Goal: Transaction & Acquisition: Register for event/course

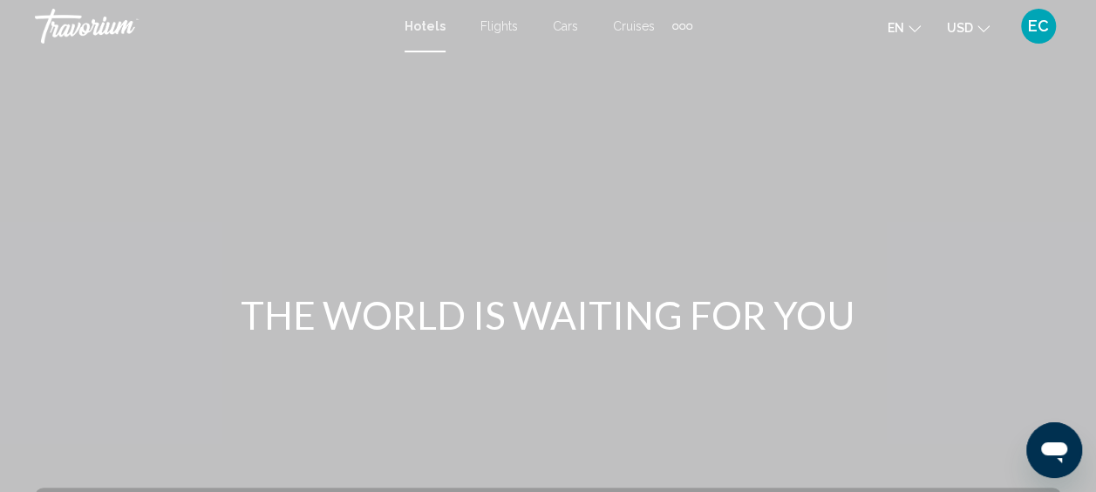
click at [975, 24] on button "USD USD ($) MXN (Mex$) CAD (Can$) GBP (£) EUR (€) AUD (A$) NZD (NZ$) CNY (CN¥)" at bounding box center [968, 27] width 43 height 25
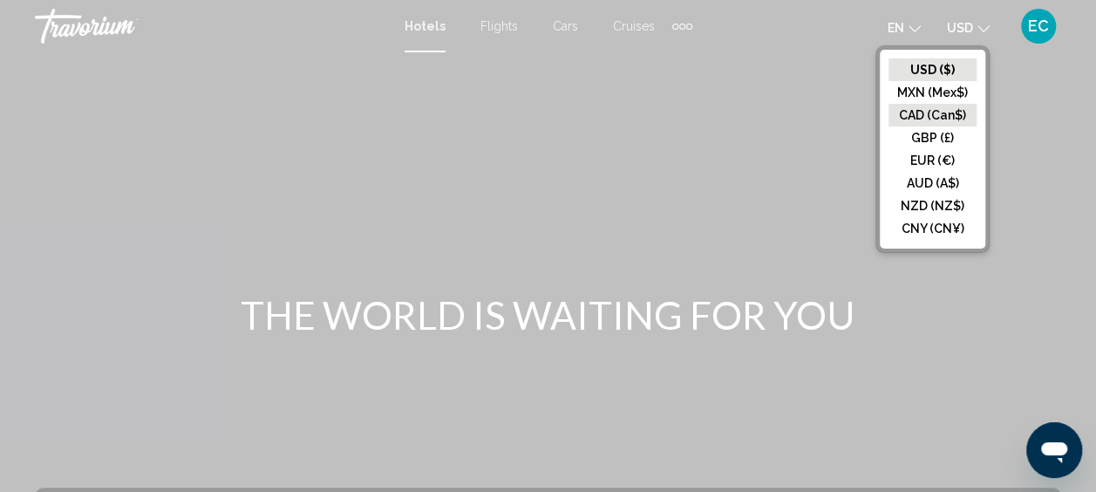
click at [937, 120] on button "CAD (Can$)" at bounding box center [933, 115] width 88 height 23
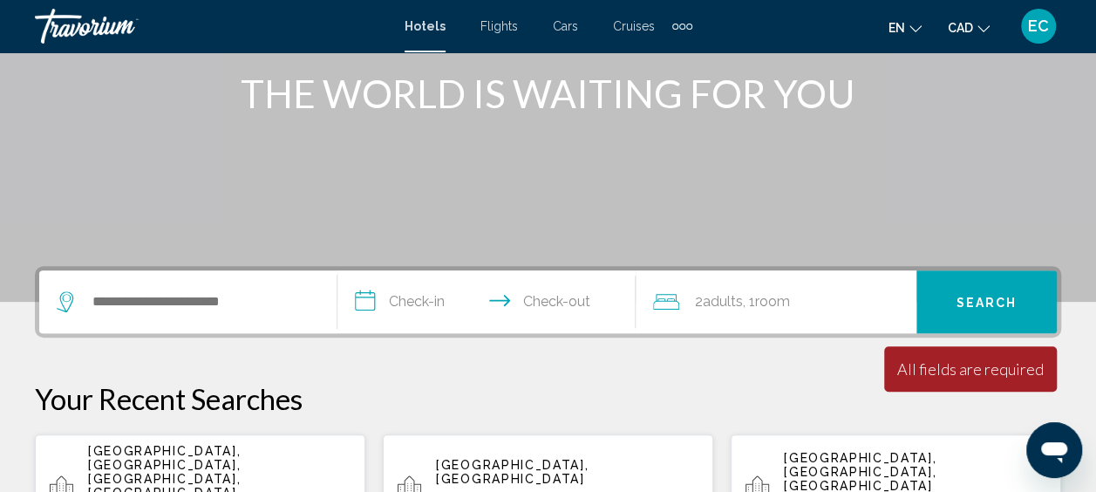
scroll to position [227, 0]
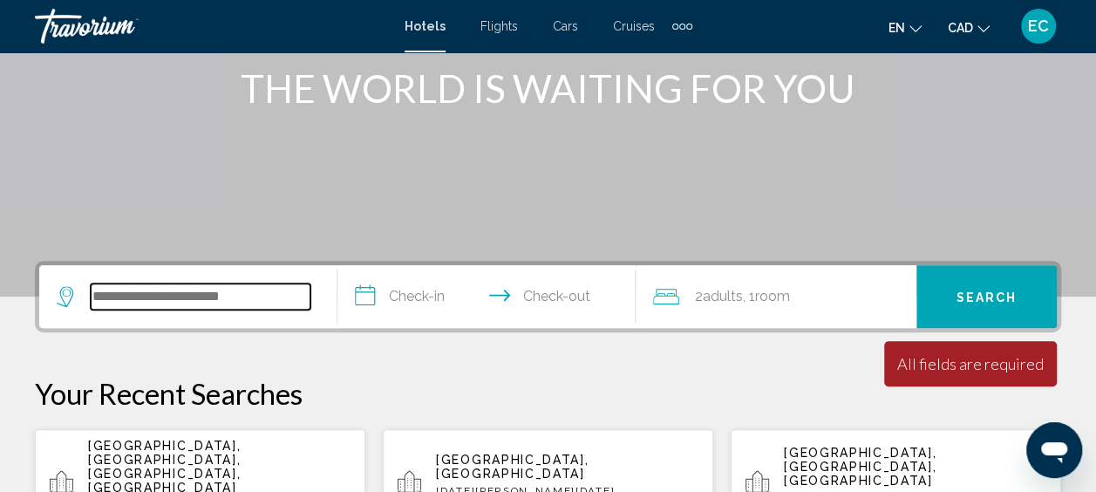
click at [285, 291] on input "Search widget" at bounding box center [201, 296] width 220 height 26
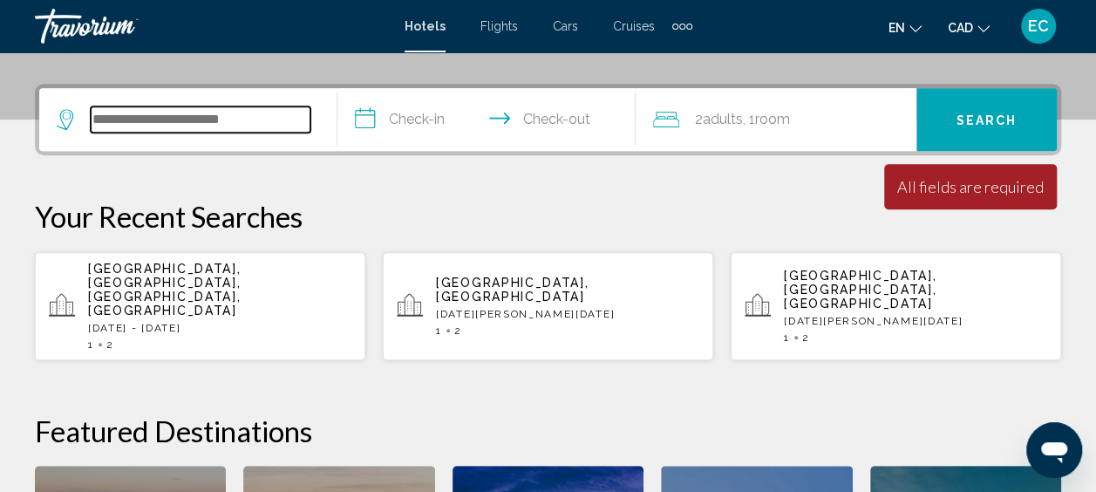
scroll to position [431, 0]
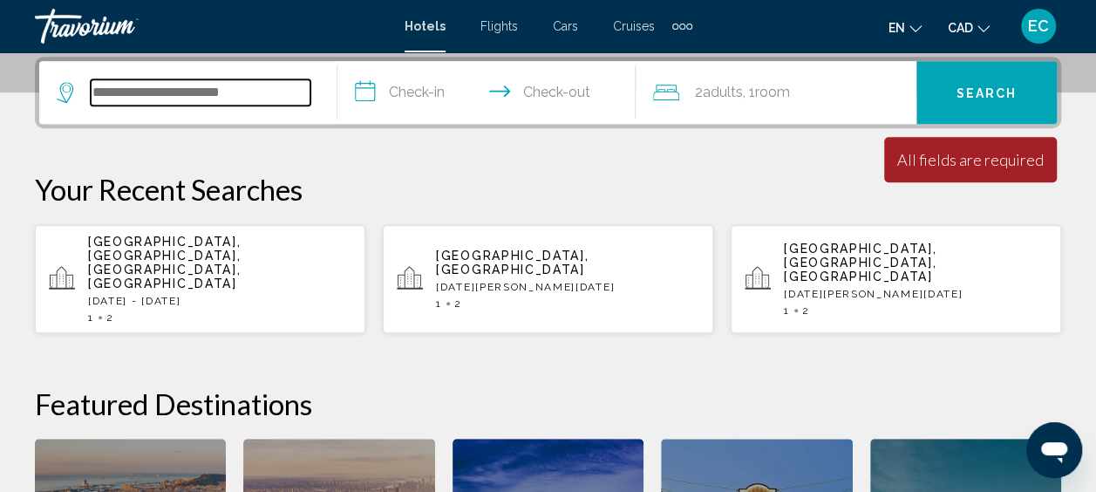
click at [271, 94] on input "Search widget" at bounding box center [201, 92] width 220 height 26
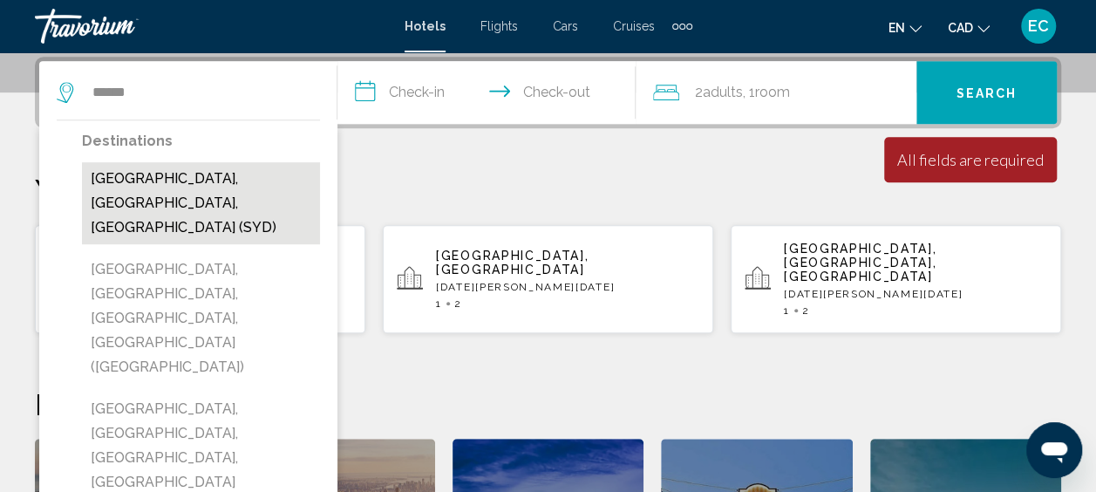
click at [179, 180] on button "Sydney, NSW, Australia (SYD)" at bounding box center [201, 203] width 238 height 82
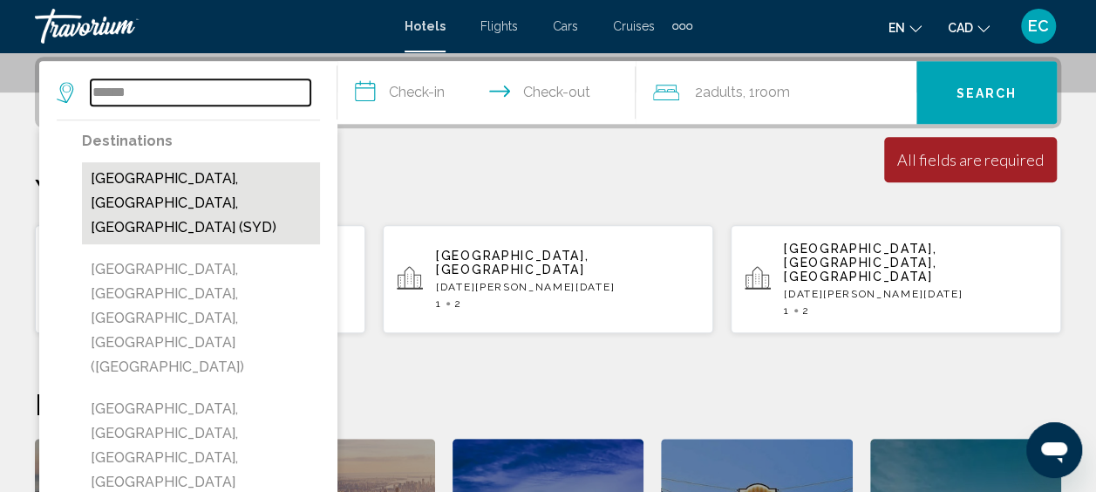
type input "**********"
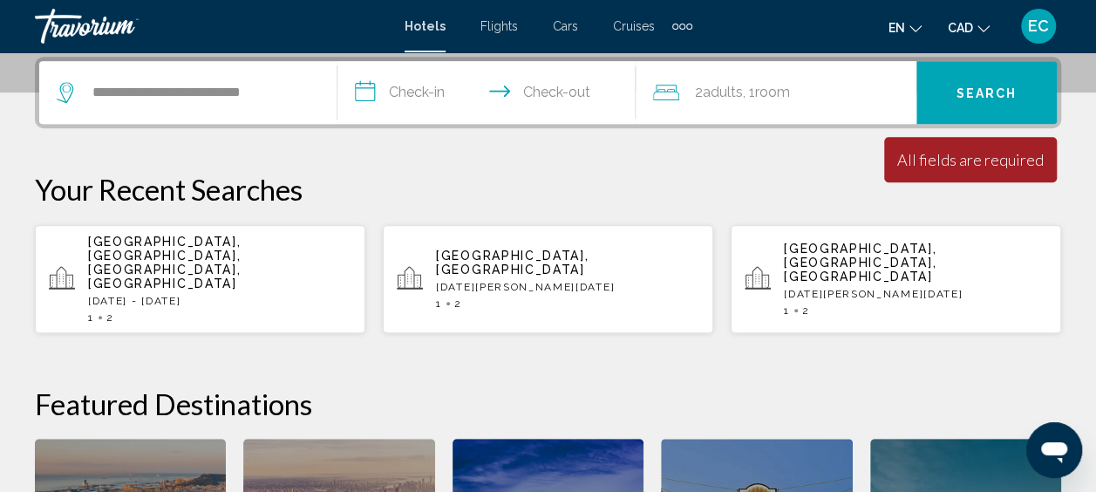
click at [425, 93] on input "**********" at bounding box center [490, 95] width 305 height 68
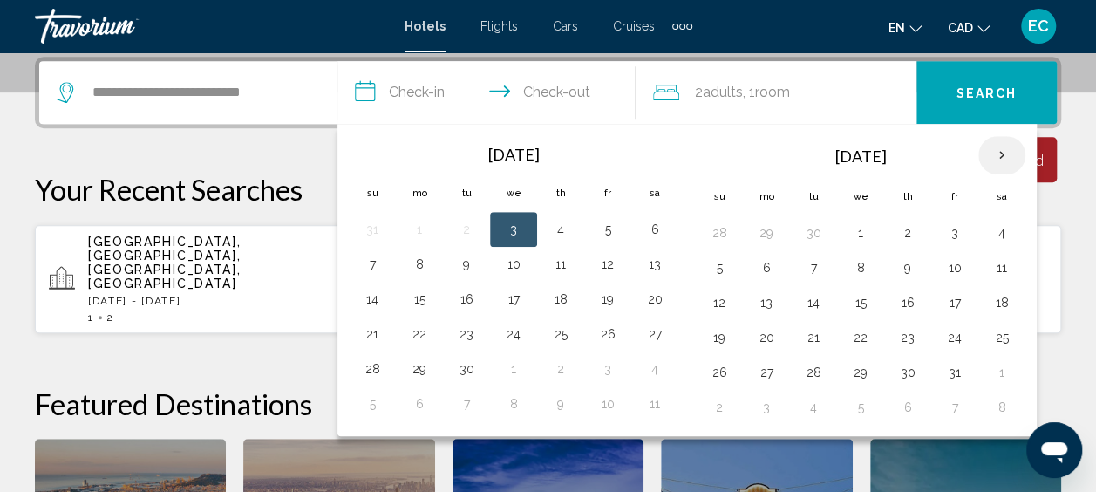
click at [993, 152] on th "Next month" at bounding box center [1002, 155] width 47 height 38
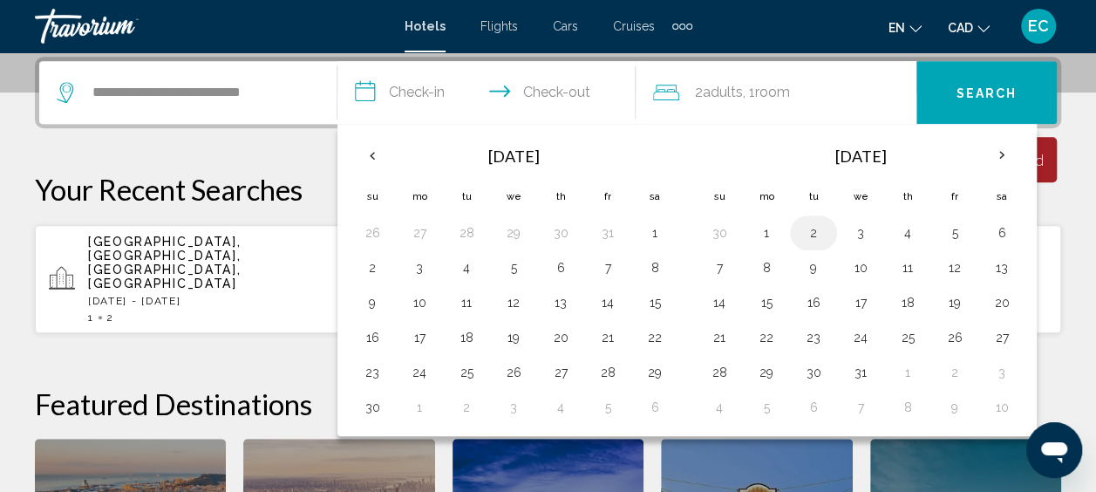
click at [803, 232] on button "2" at bounding box center [814, 233] width 28 height 24
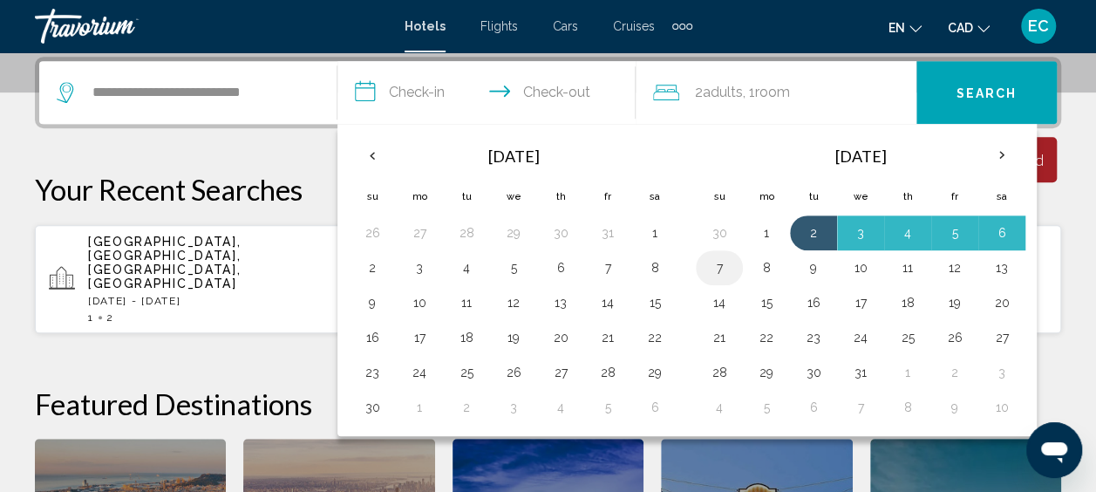
click at [706, 270] on button "7" at bounding box center [720, 268] width 28 height 24
type input "**********"
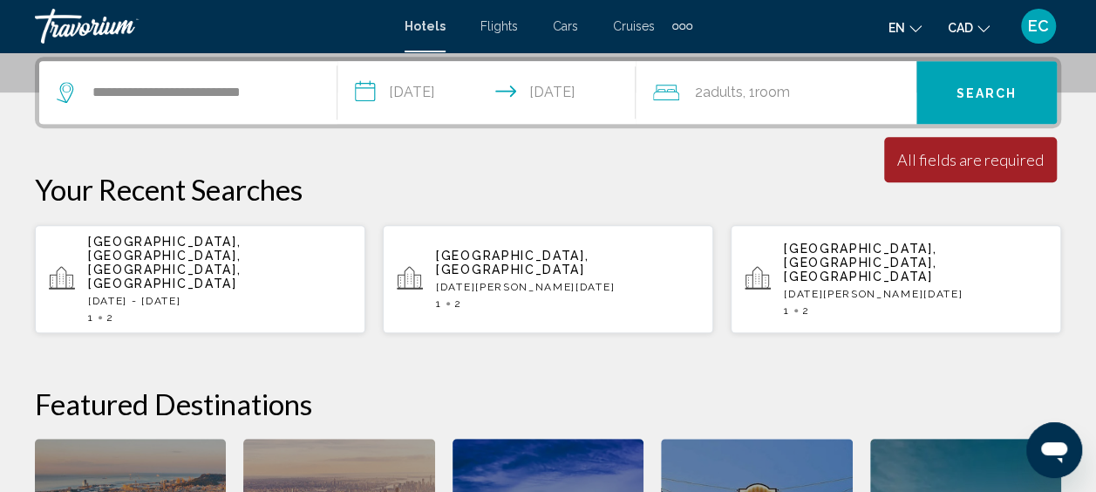
click at [933, 167] on div "All fields are required" at bounding box center [971, 159] width 147 height 19
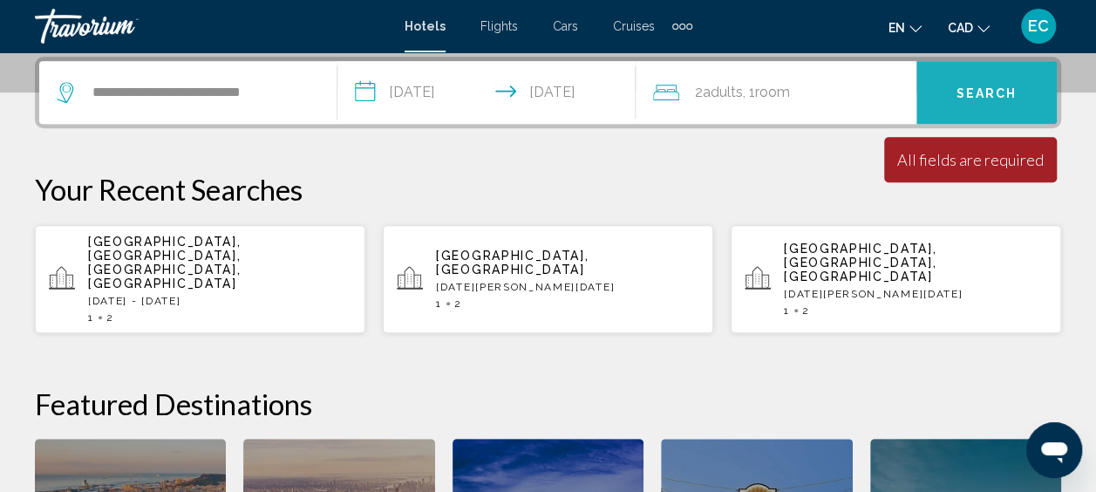
click at [968, 105] on button "Search" at bounding box center [987, 92] width 140 height 63
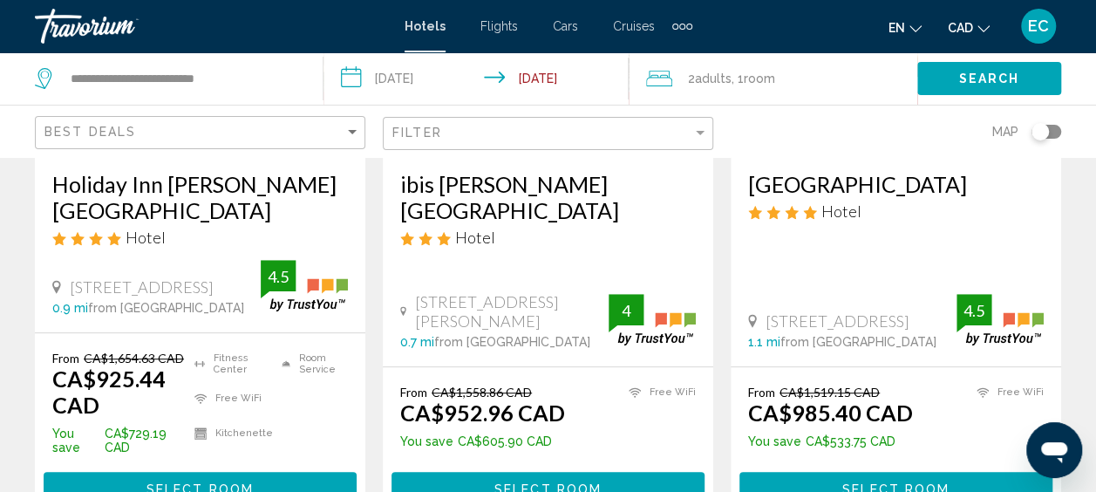
scroll to position [372, 0]
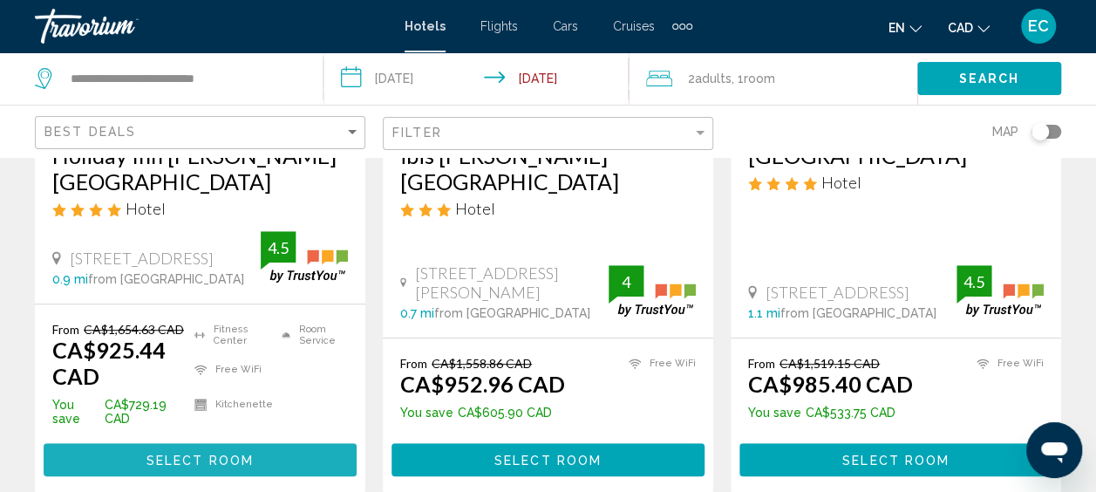
click at [194, 454] on span "Select Room" at bounding box center [200, 461] width 107 height 14
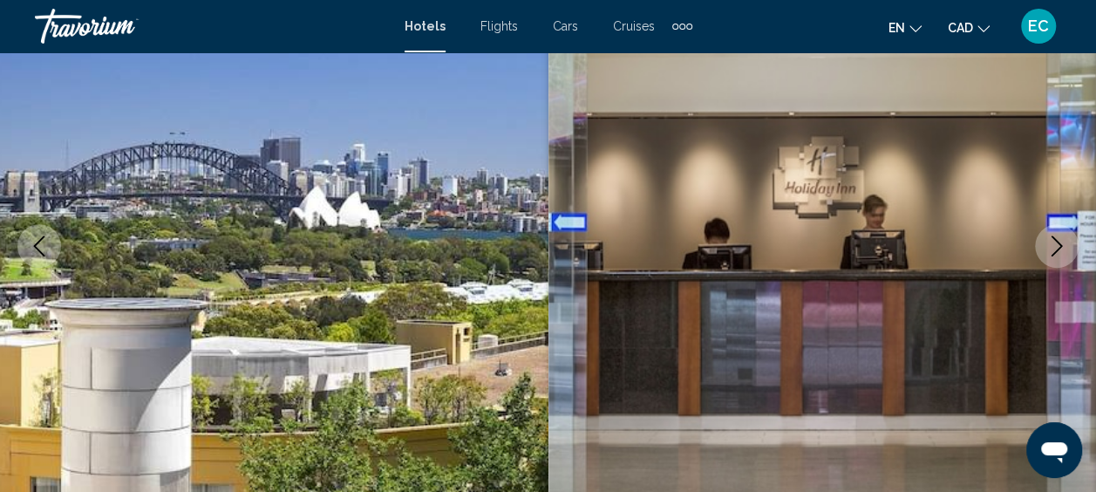
scroll to position [238, 0]
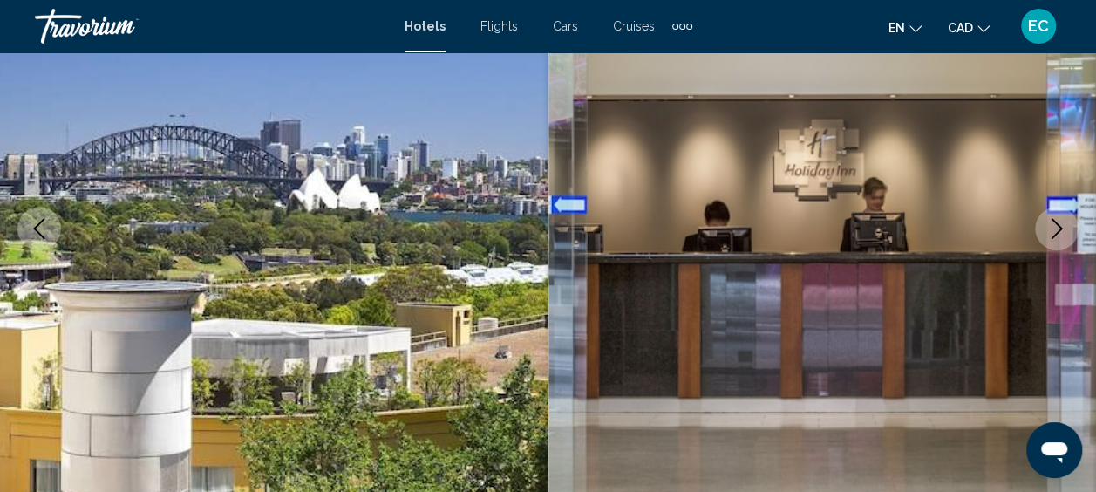
click at [1049, 234] on icon "Next image" at bounding box center [1057, 228] width 21 height 21
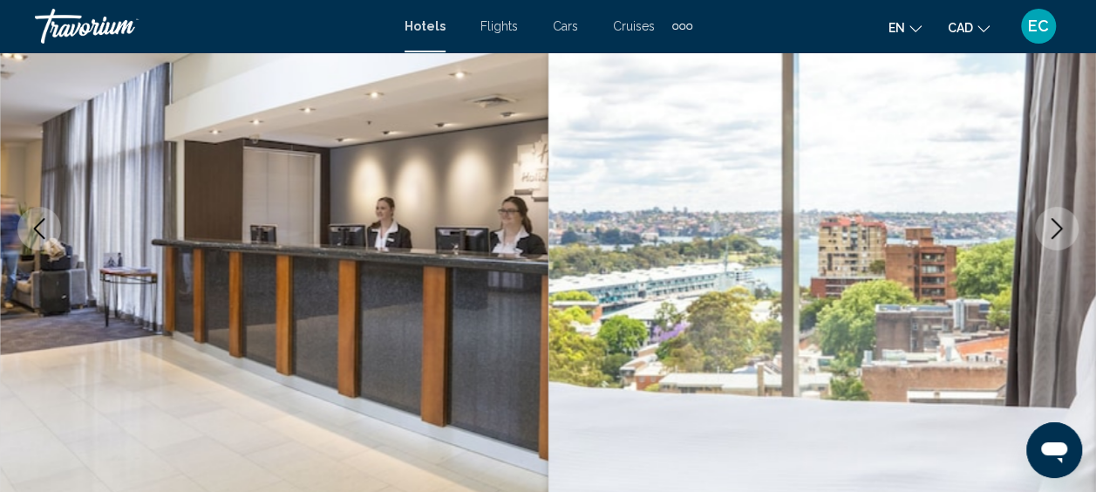
click at [1049, 234] on icon "Next image" at bounding box center [1057, 228] width 21 height 21
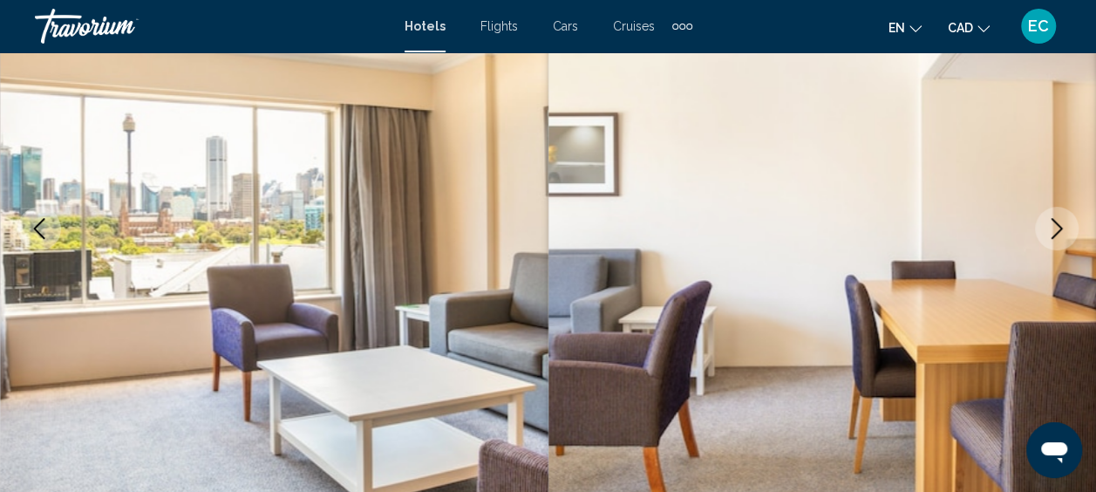
click at [1049, 234] on icon "Next image" at bounding box center [1057, 228] width 21 height 21
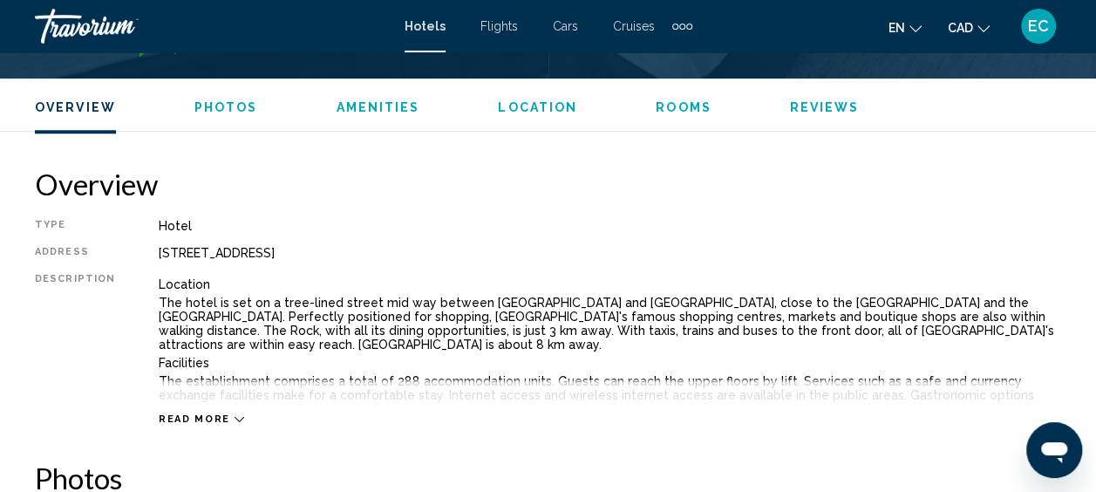
scroll to position [840, 0]
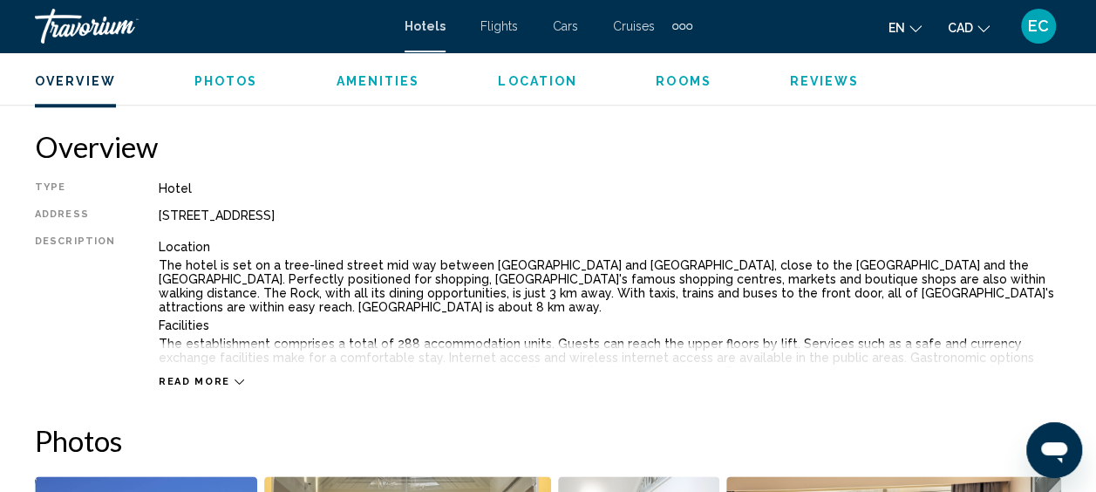
click at [235, 382] on icon "Main content" at bounding box center [240, 381] width 10 height 5
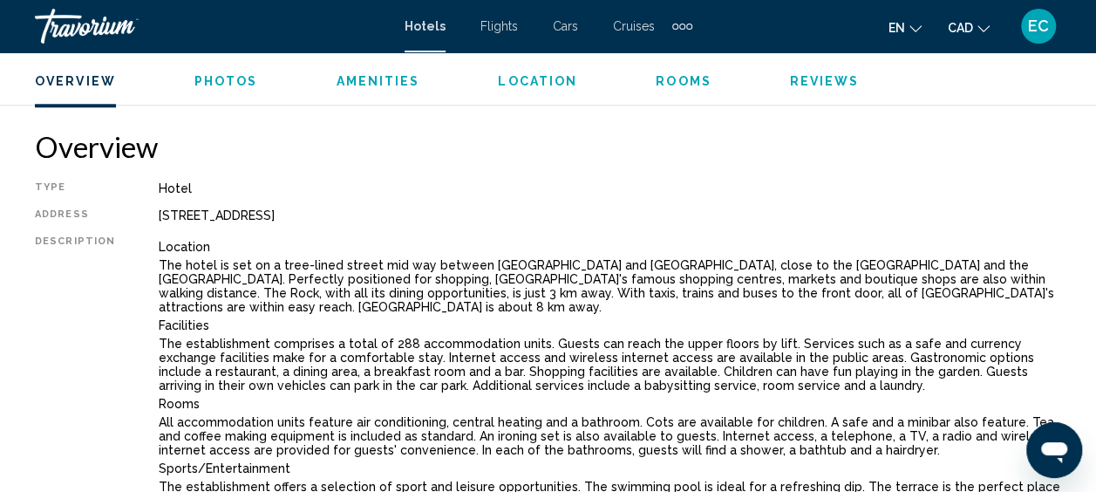
click at [434, 369] on p "The establishment comprises a total of 288 accommodation units. Guests can reac…" at bounding box center [610, 365] width 903 height 56
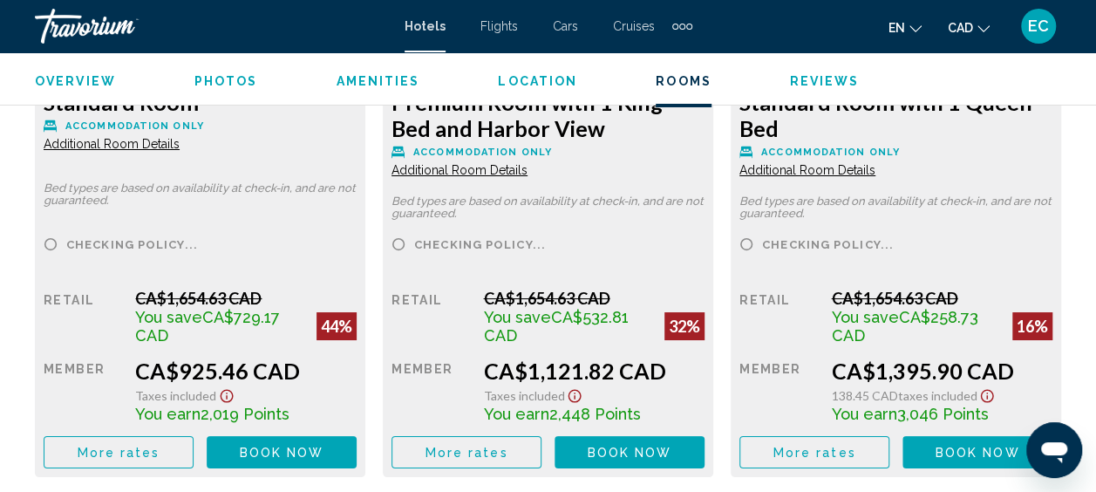
scroll to position [3142, 0]
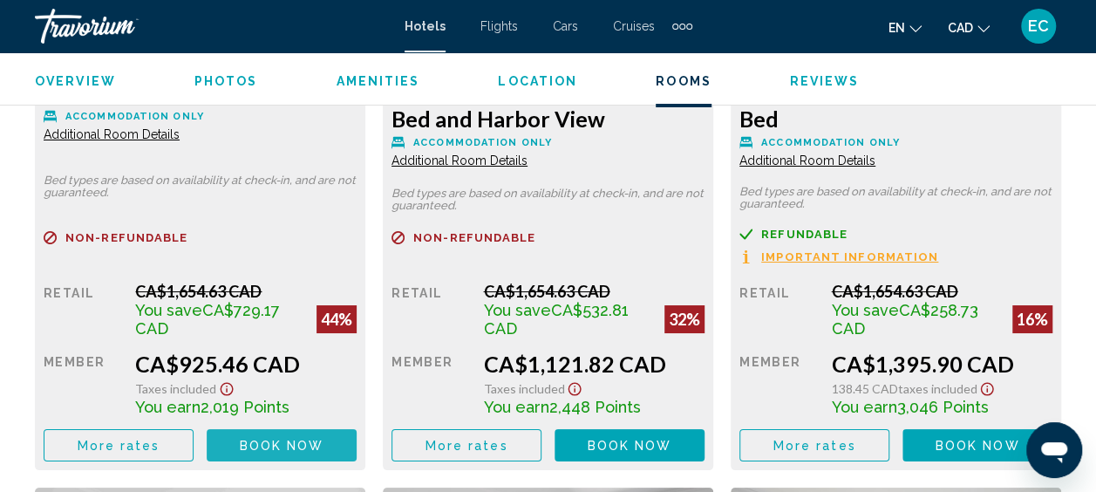
click at [255, 449] on span "Book now" at bounding box center [282, 446] width 85 height 14
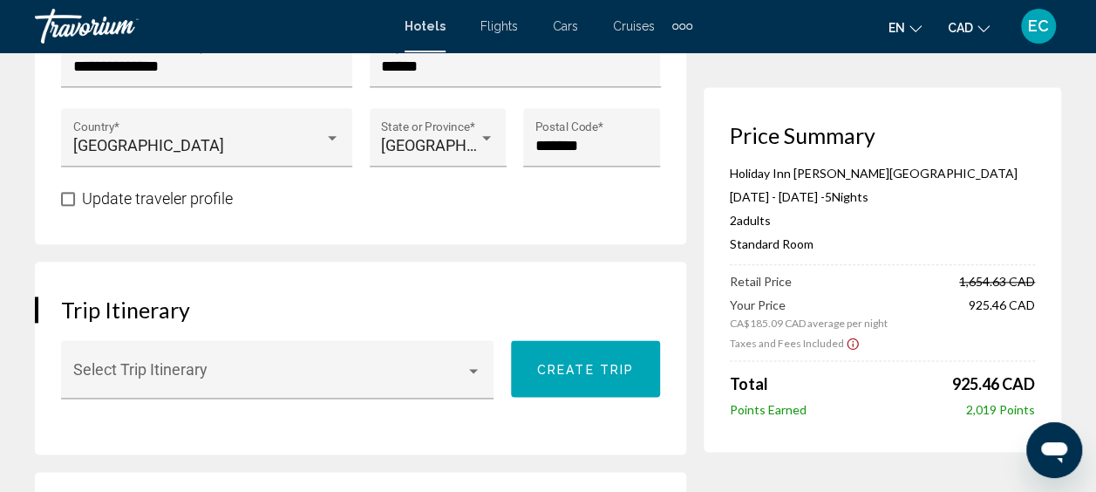
scroll to position [913, 0]
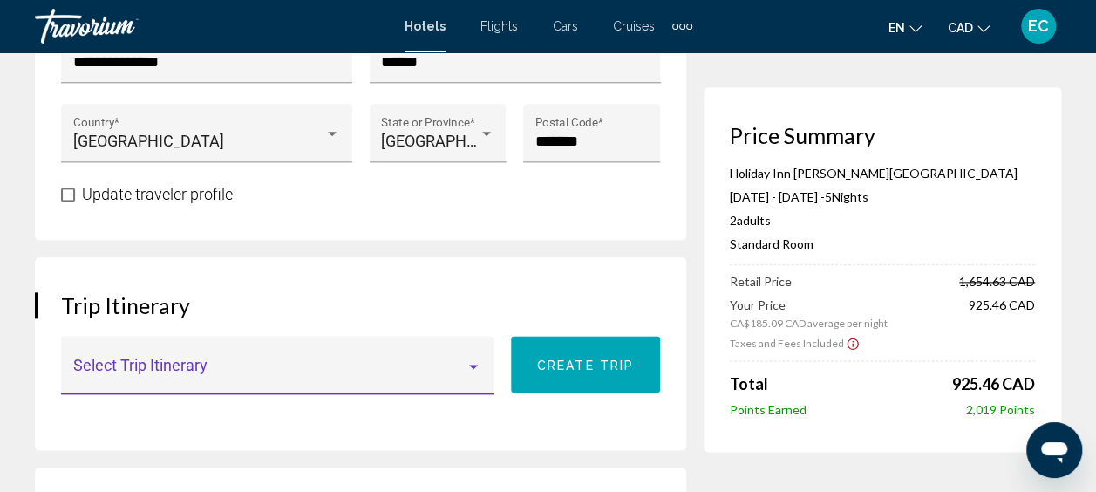
click at [211, 365] on span "Main content" at bounding box center [269, 373] width 393 height 17
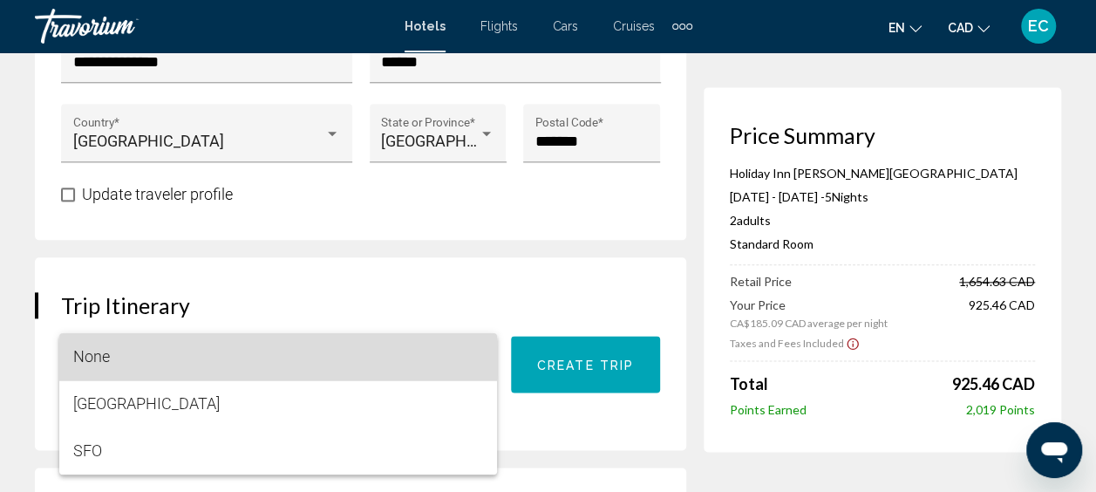
click at [148, 360] on span "None" at bounding box center [278, 356] width 410 height 47
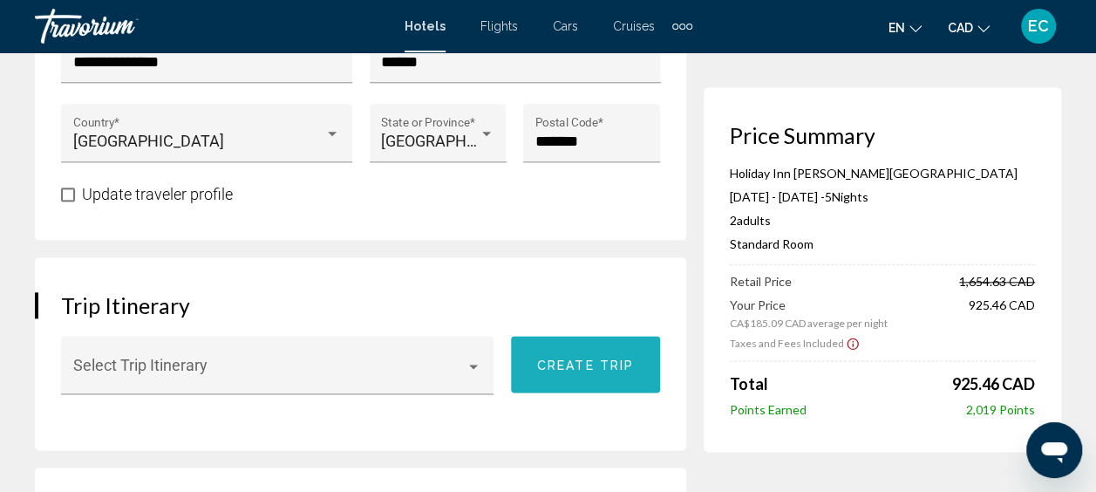
click at [587, 358] on span "Create trip" at bounding box center [585, 365] width 97 height 14
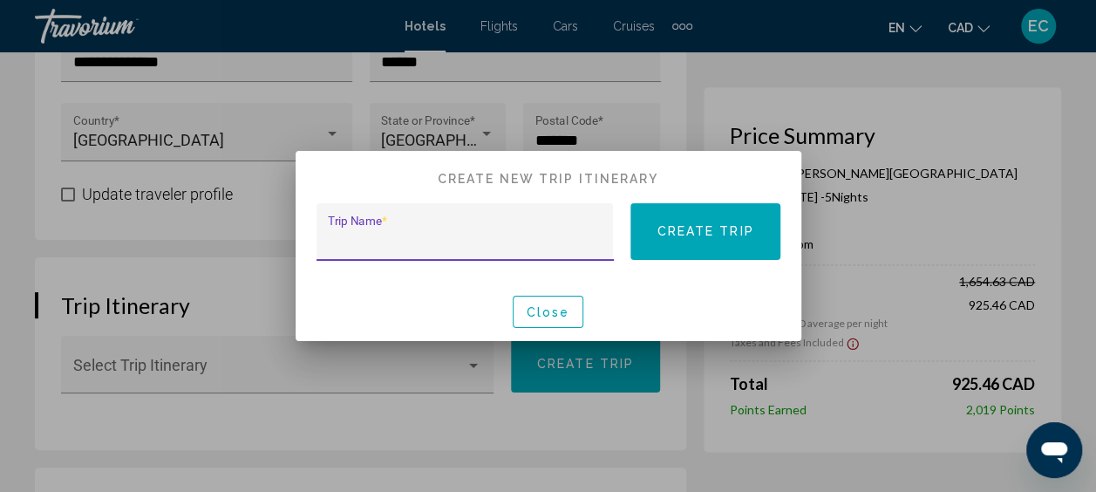
click at [440, 236] on input "Trip Name *" at bounding box center [465, 240] width 274 height 17
type input "*********"
click at [651, 229] on button "Create trip" at bounding box center [705, 231] width 149 height 57
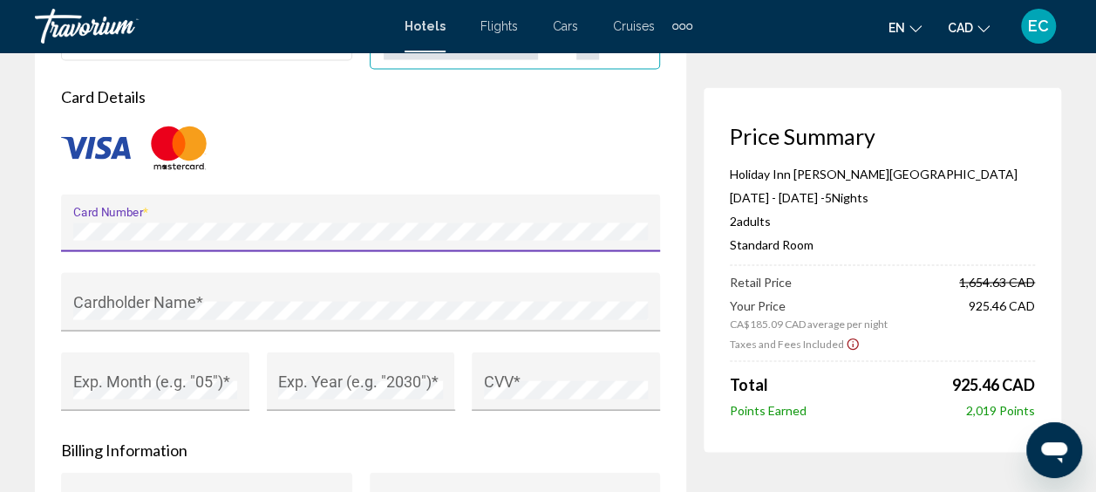
scroll to position [1629, 0]
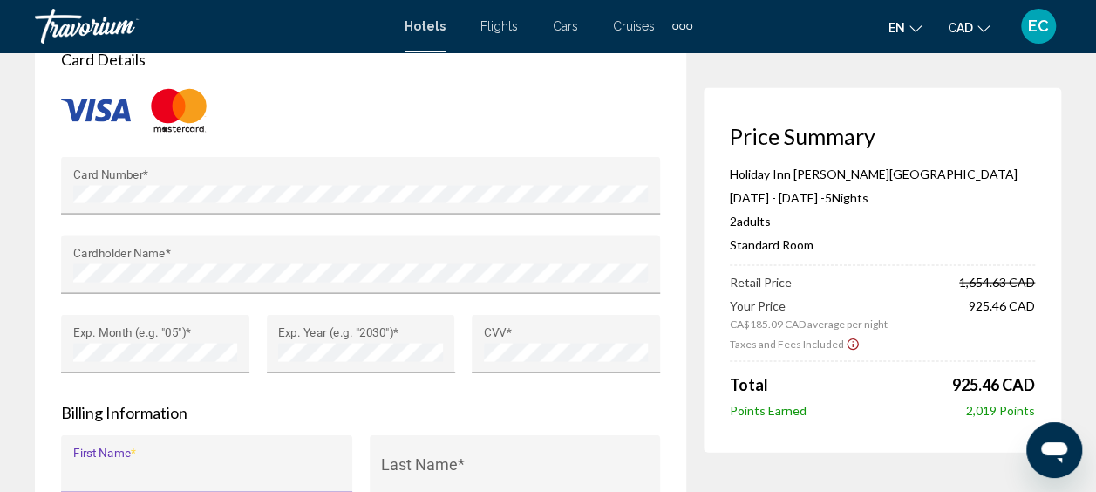
click at [161, 463] on input "First Name *" at bounding box center [207, 471] width 268 height 17
type input "*****"
type input "**********"
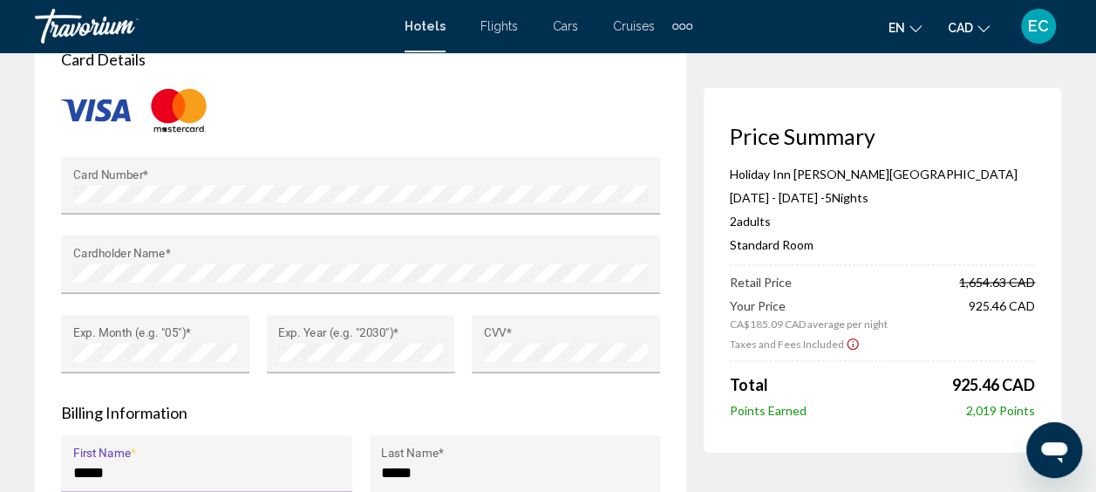
type input "*******"
type input "*****"
type input "******"
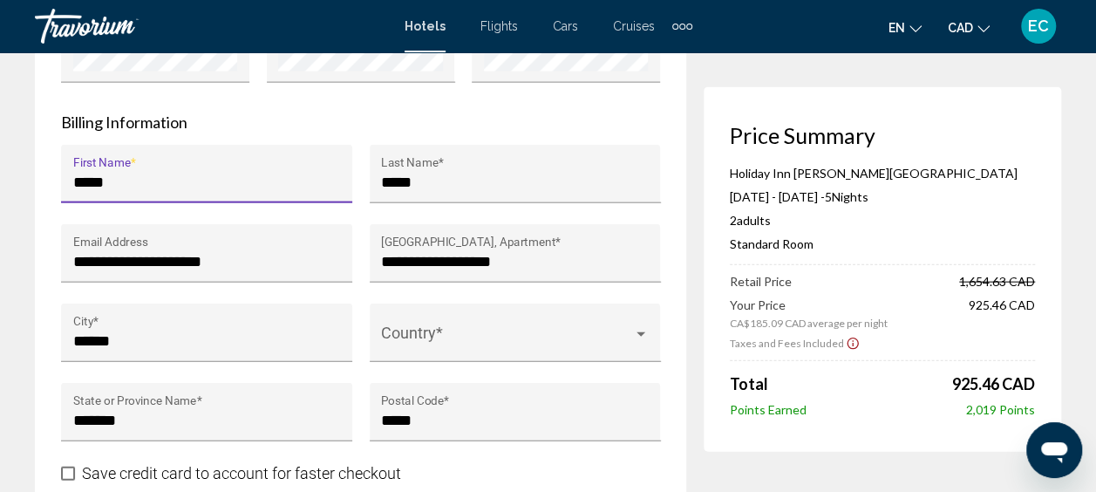
scroll to position [1923, 0]
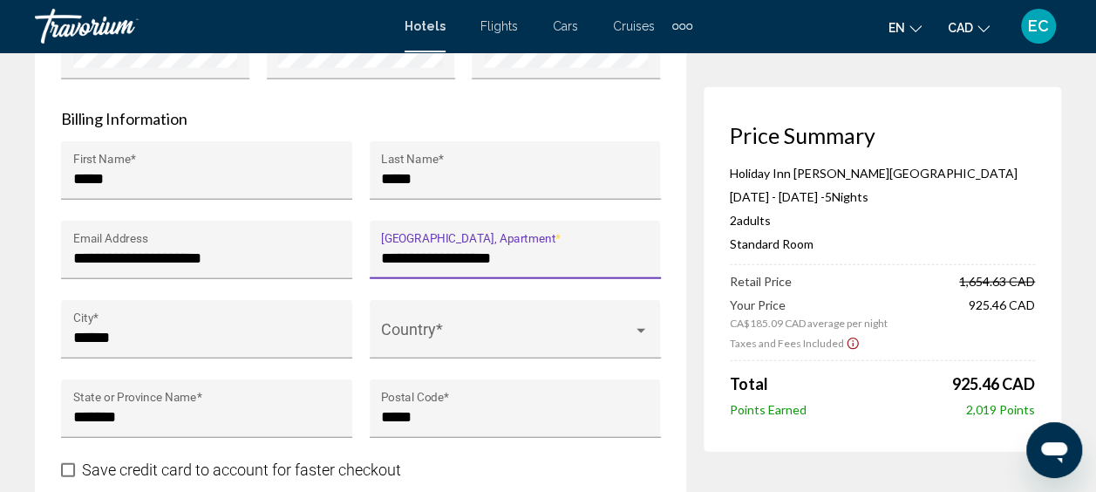
drag, startPoint x: 536, startPoint y: 234, endPoint x: 363, endPoint y: 235, distance: 172.7
click at [363, 235] on div "**********" at bounding box center [515, 260] width 309 height 79
type input "**********"
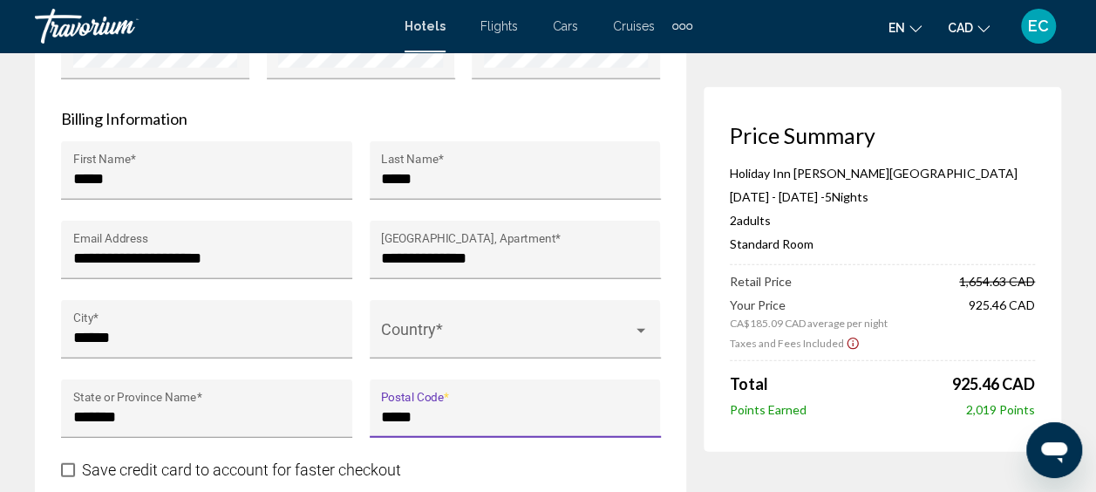
drag, startPoint x: 445, startPoint y: 392, endPoint x: 358, endPoint y: 386, distance: 87.4
click at [358, 386] on div "**********" at bounding box center [360, 300] width 617 height 318
type input "******"
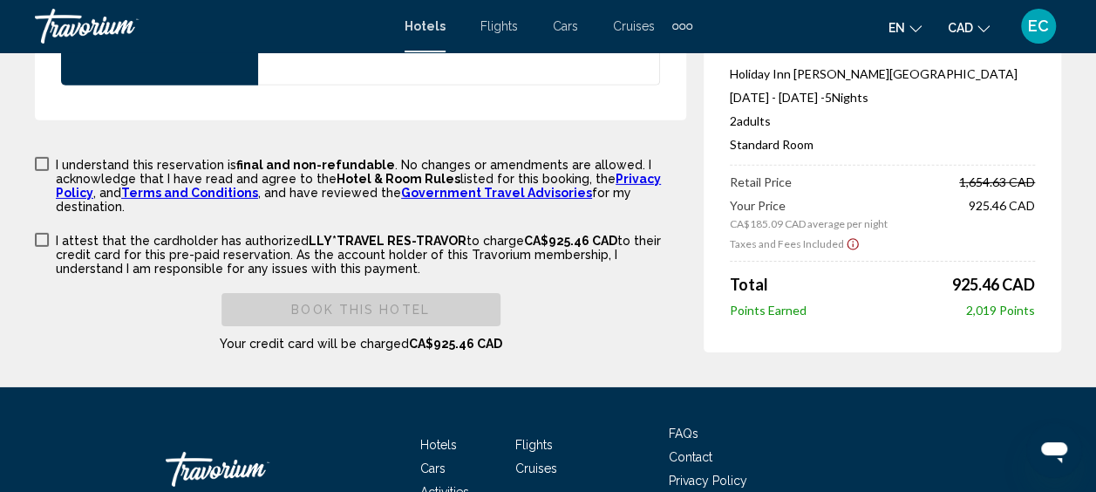
scroll to position [2652, 0]
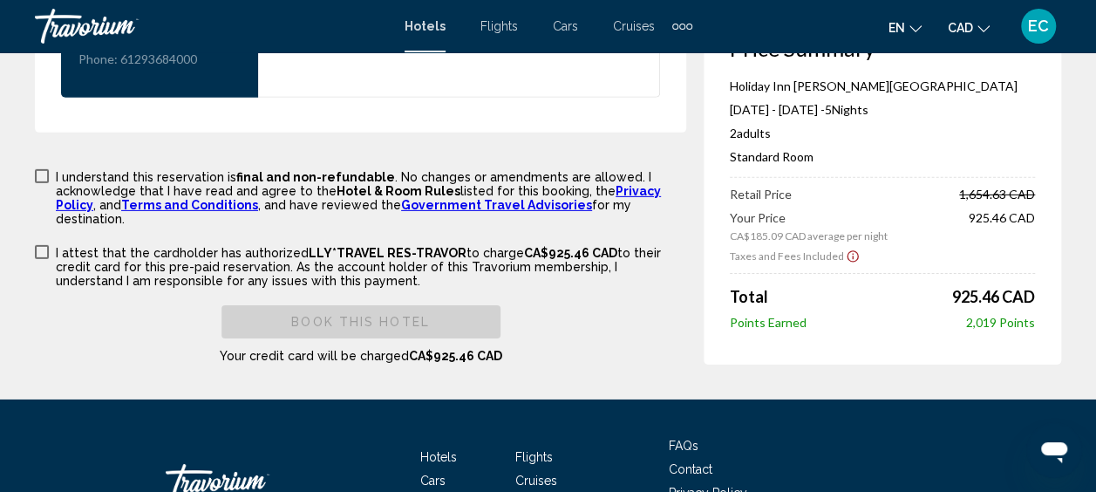
click at [42, 171] on span "Main content" at bounding box center [42, 176] width 14 height 14
click at [41, 245] on span "Main content" at bounding box center [42, 252] width 14 height 14
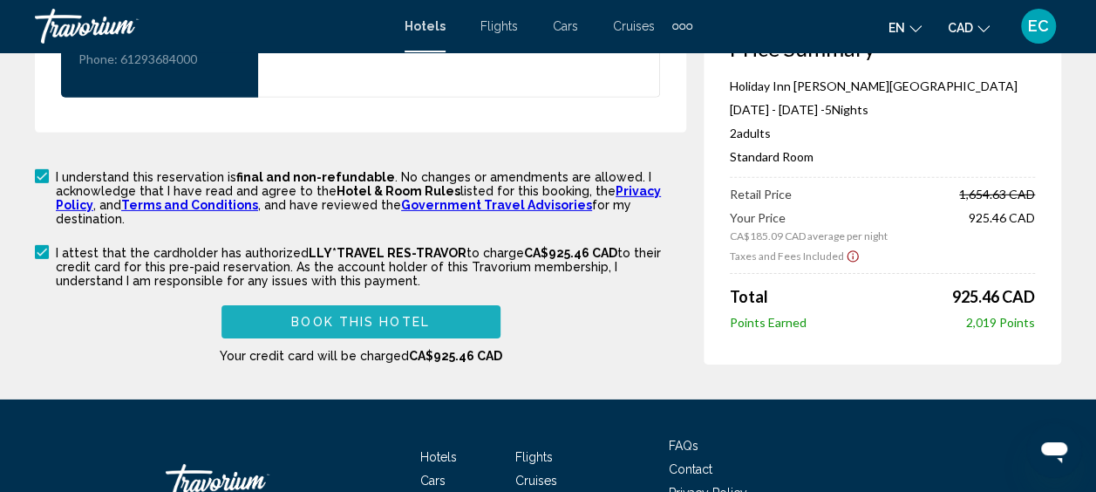
click at [381, 316] on span "Book this hotel" at bounding box center [360, 323] width 139 height 14
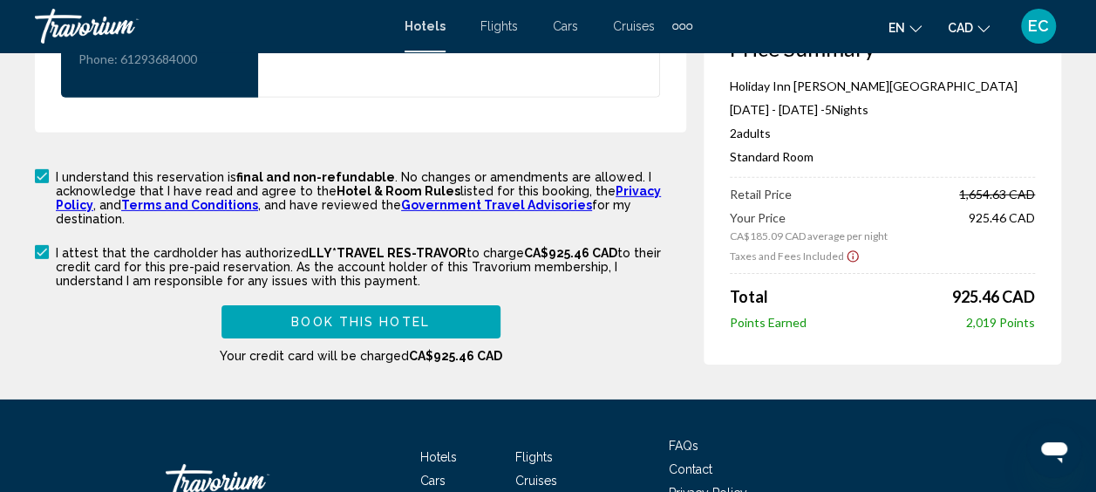
scroll to position [1996, 0]
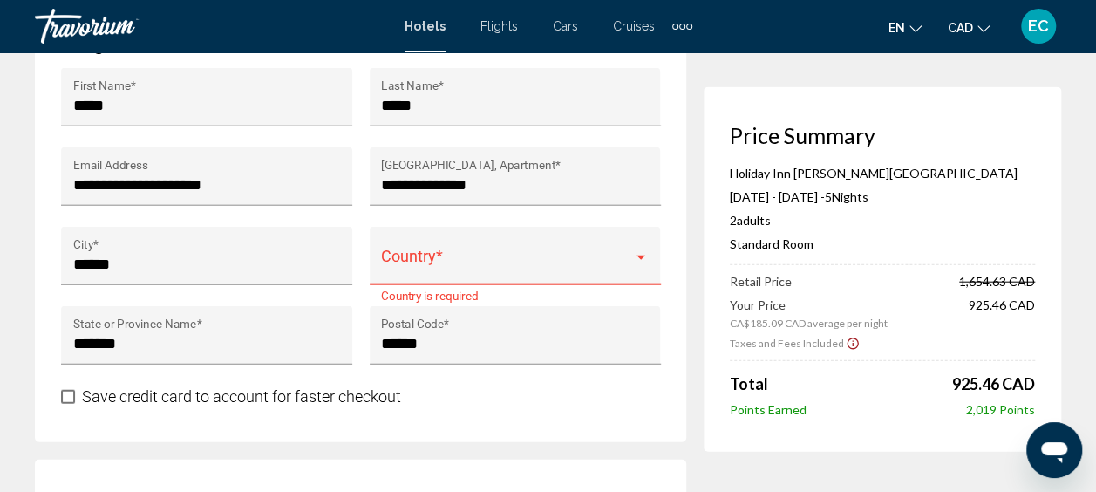
click at [438, 239] on div "Country *" at bounding box center [515, 262] width 268 height 46
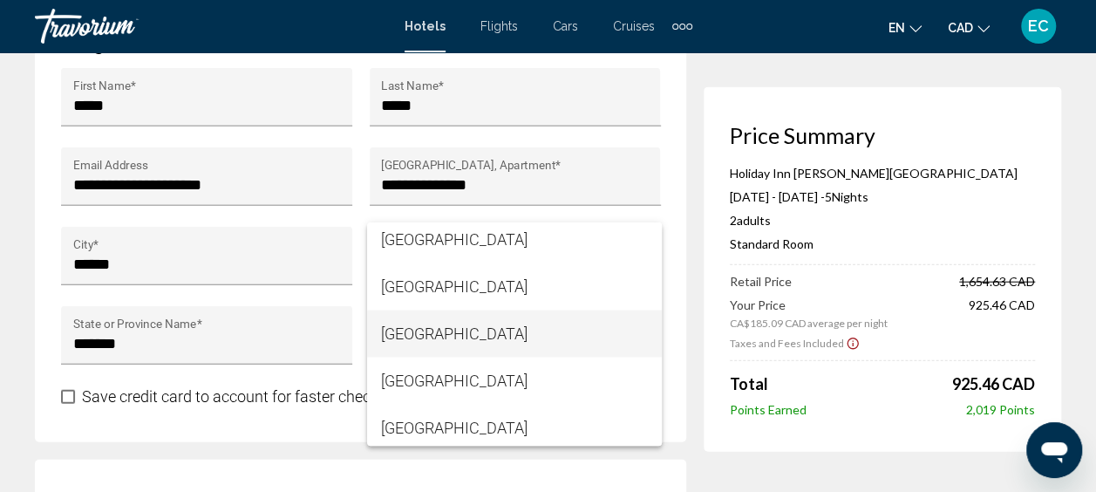
scroll to position [1766, 0]
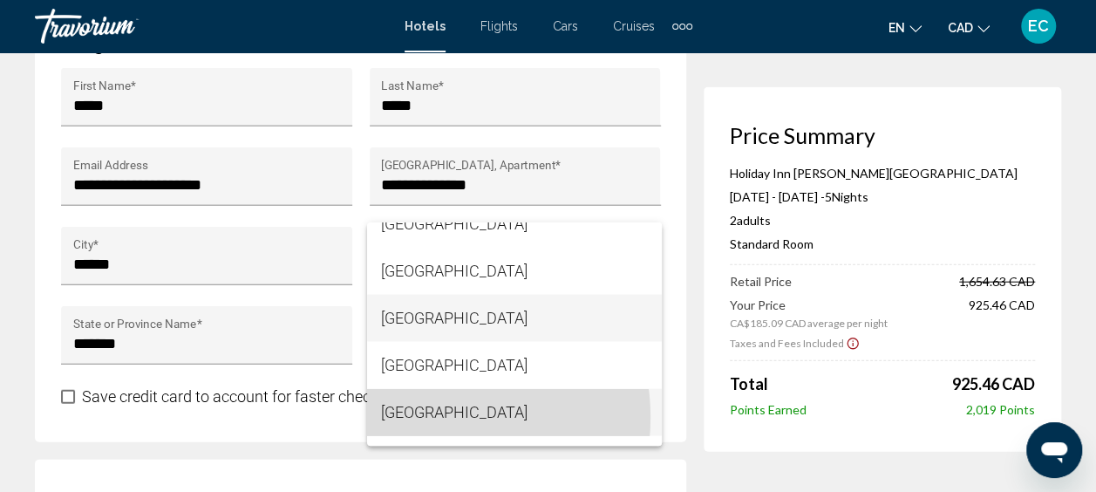
click at [417, 417] on span "[GEOGRAPHIC_DATA]" at bounding box center [514, 411] width 267 height 47
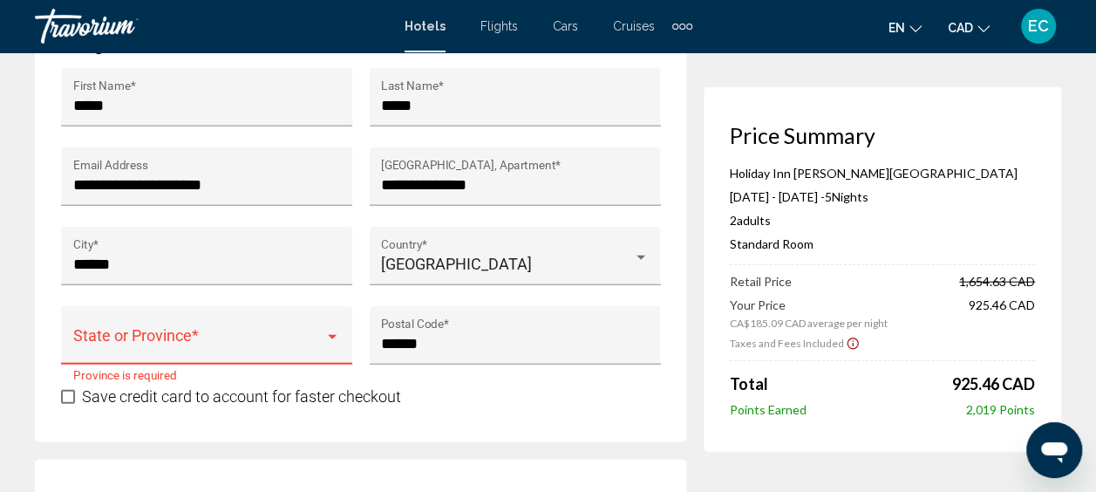
click at [330, 335] on div "Main content" at bounding box center [332, 337] width 9 height 4
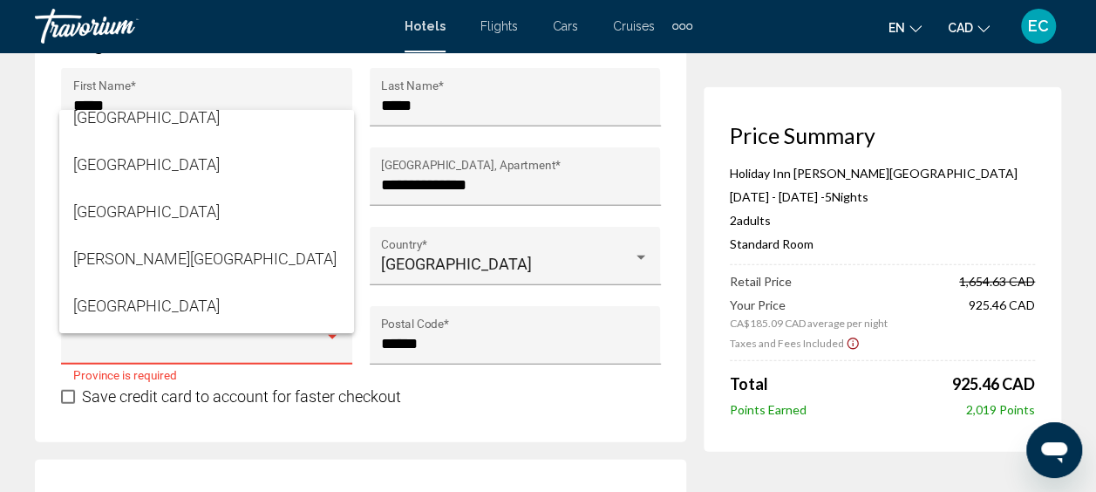
scroll to position [395, 0]
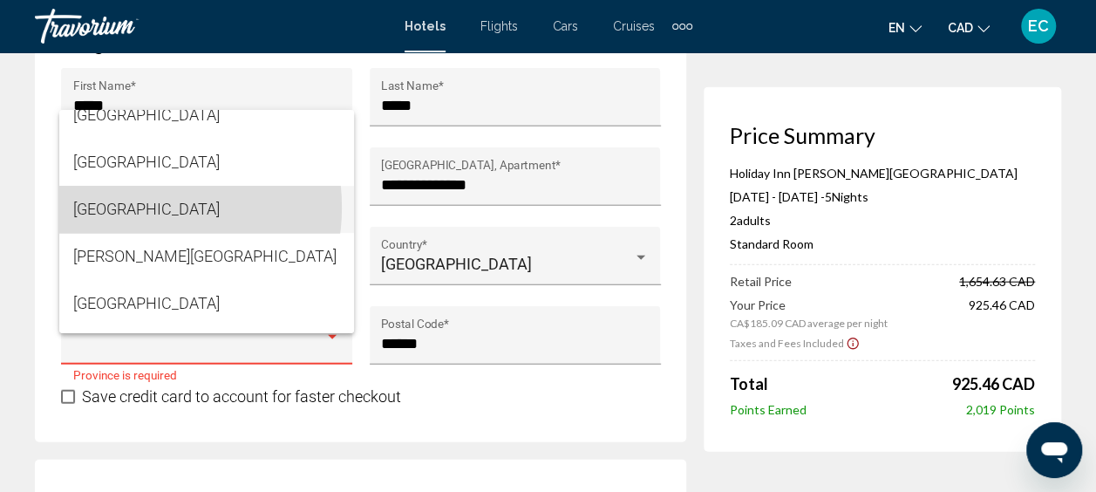
click at [134, 207] on span "[GEOGRAPHIC_DATA]" at bounding box center [206, 209] width 267 height 47
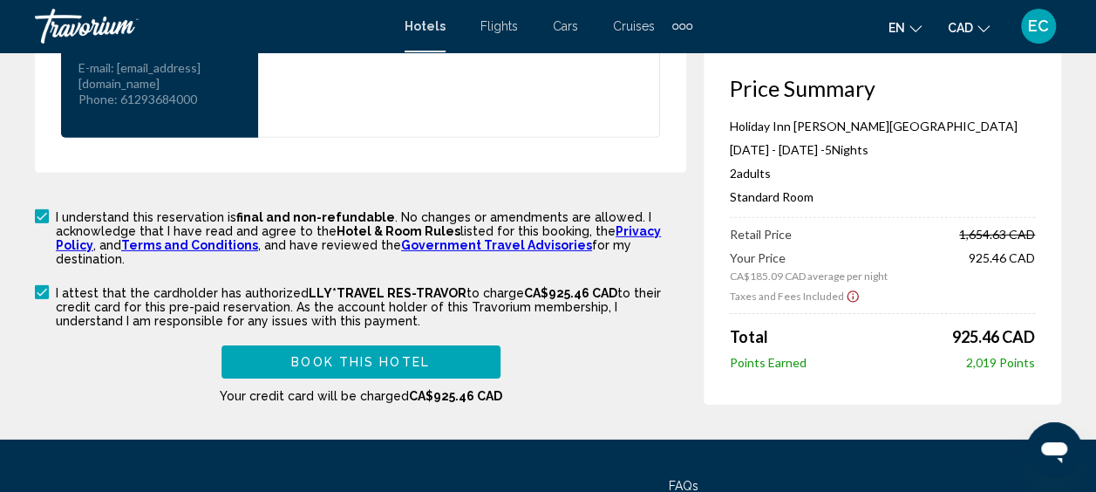
scroll to position [2620, 0]
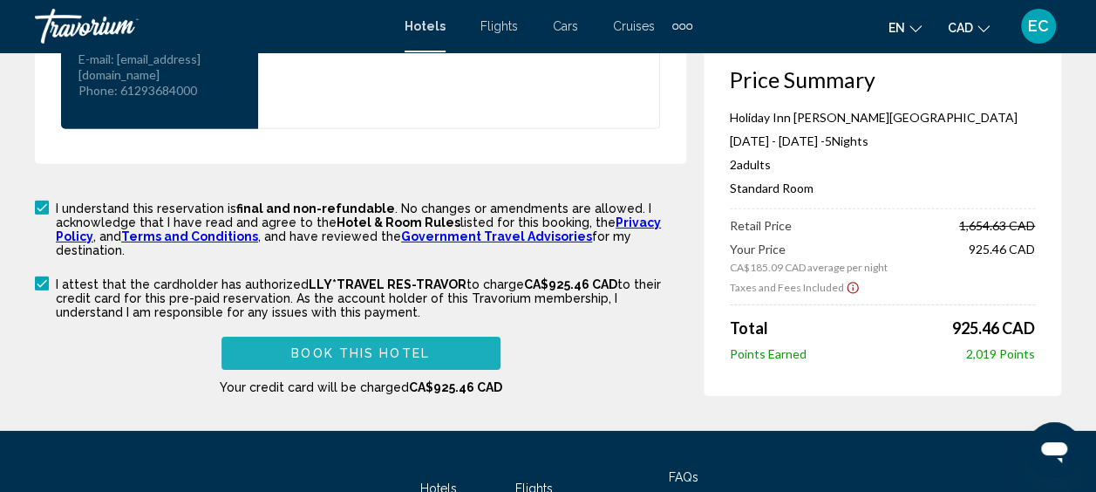
click at [400, 347] on span "Book this hotel" at bounding box center [360, 354] width 139 height 14
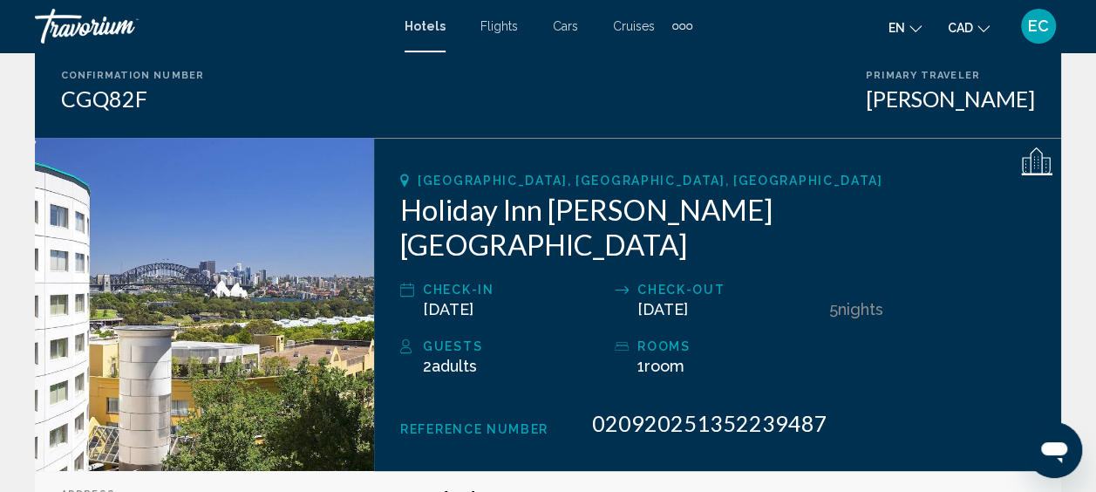
scroll to position [148, 0]
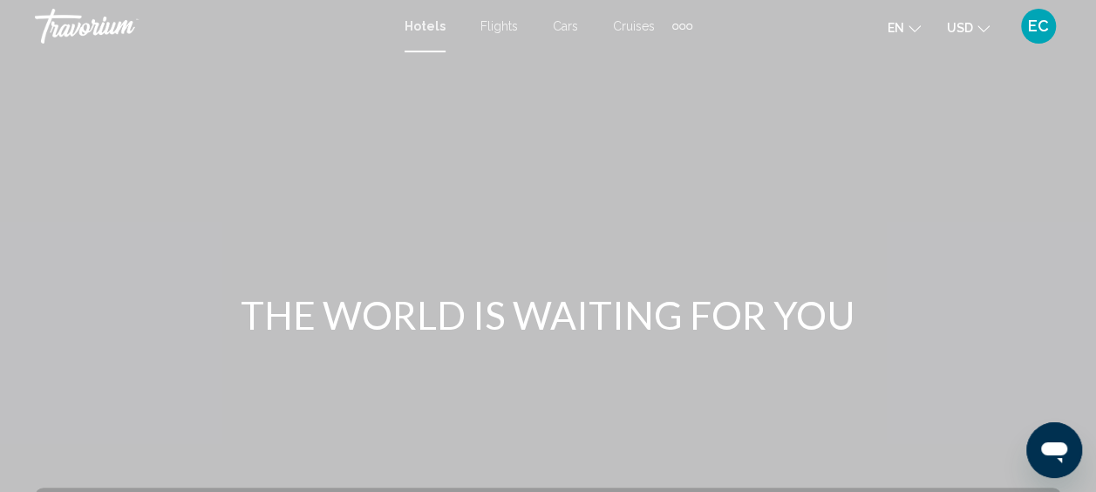
click at [980, 26] on icon "Change currency" at bounding box center [984, 29] width 12 height 12
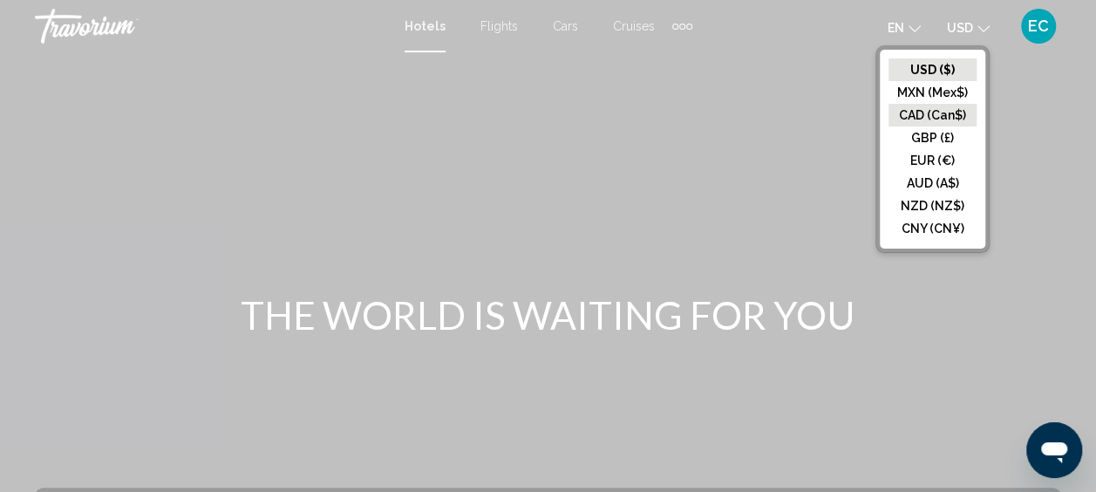
click at [945, 108] on button "CAD (Can$)" at bounding box center [933, 115] width 88 height 23
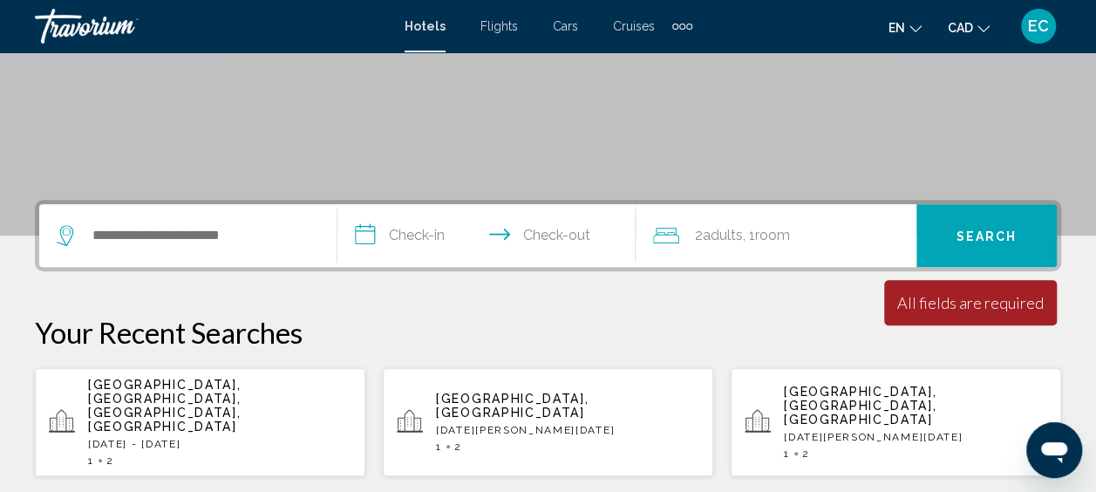
scroll to position [304, 0]
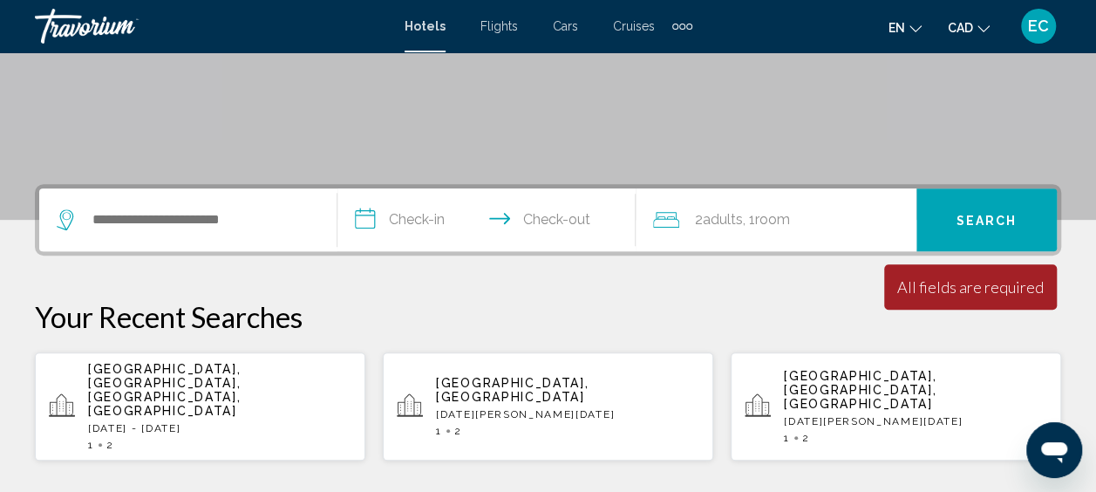
click at [802, 415] on p "[DATE][PERSON_NAME][DATE]" at bounding box center [915, 421] width 263 height 12
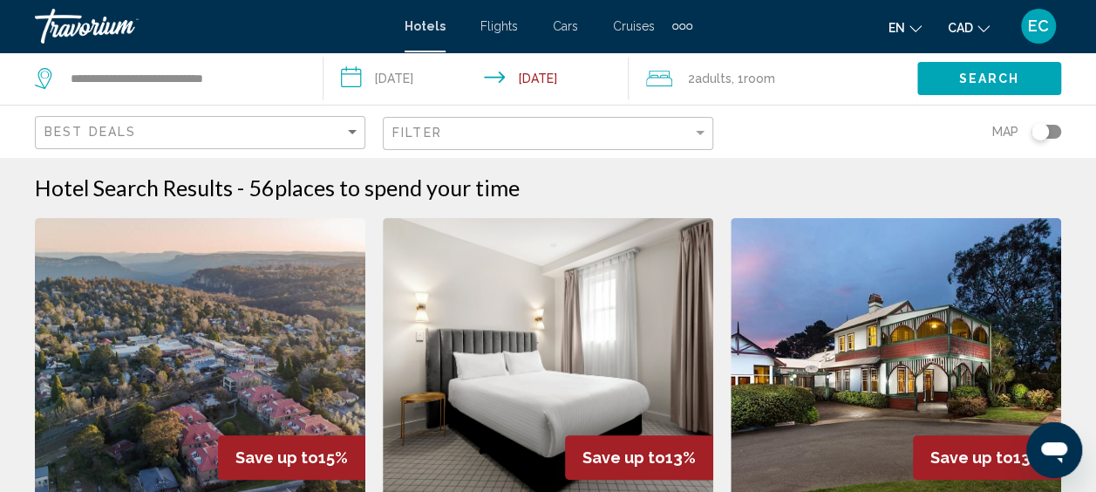
click at [687, 26] on div "Extra navigation items" at bounding box center [690, 27] width 6 height 6
click at [646, 56] on span "Activities" at bounding box center [654, 58] width 49 height 14
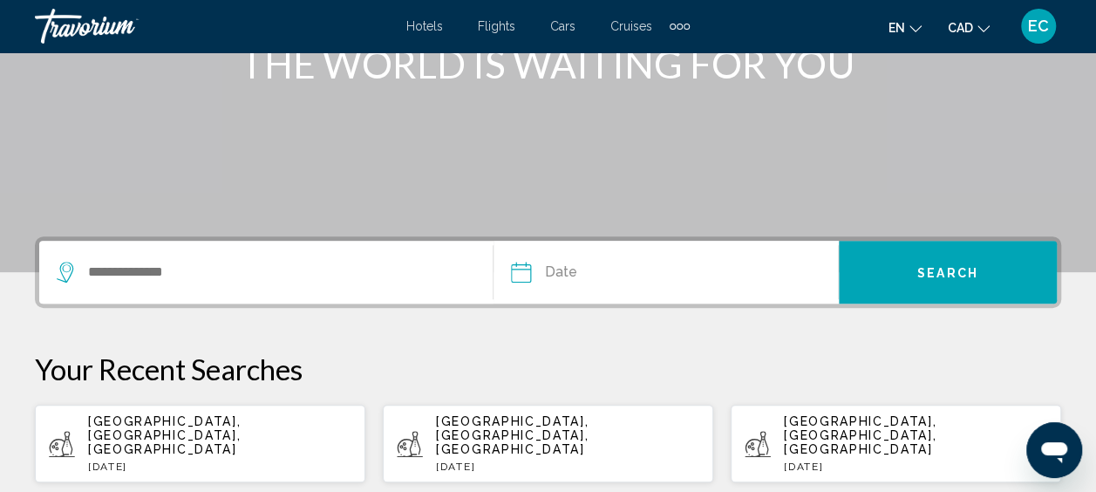
scroll to position [256, 0]
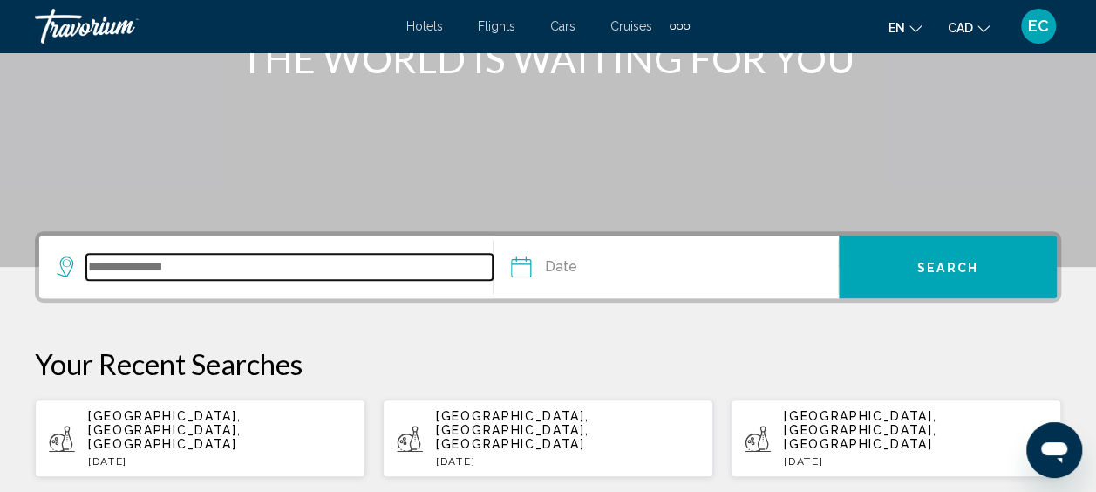
click at [160, 273] on input "Search widget" at bounding box center [289, 267] width 406 height 26
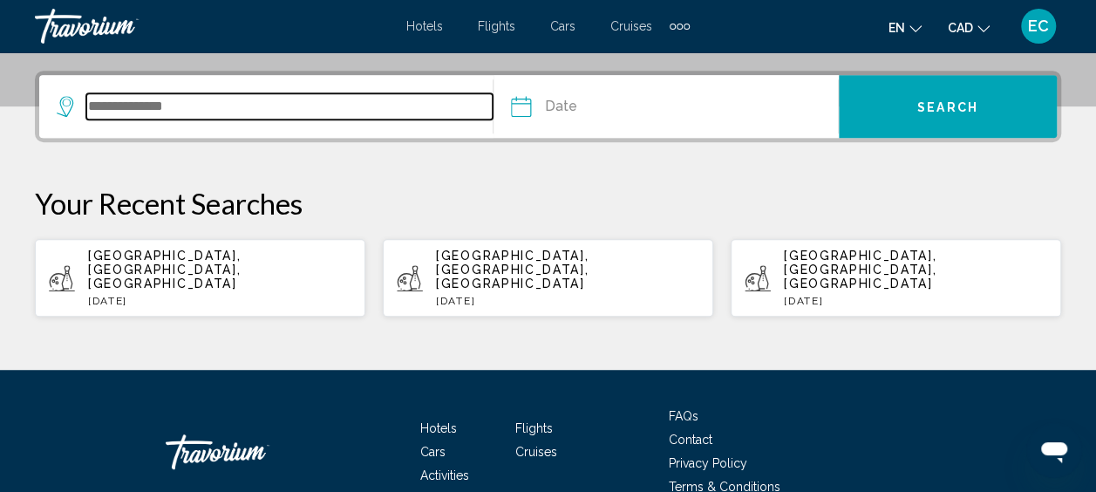
scroll to position [431, 0]
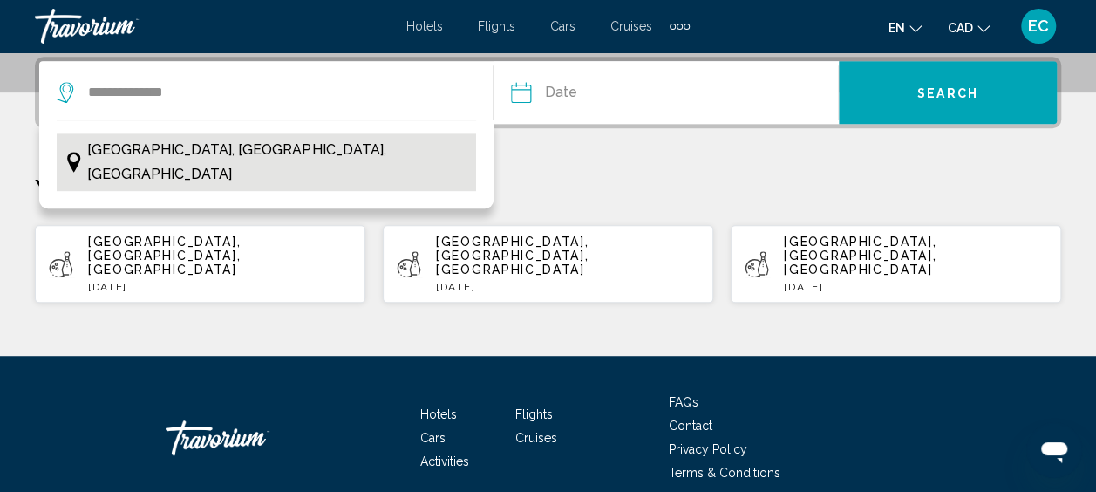
click at [342, 159] on span "[GEOGRAPHIC_DATA], [GEOGRAPHIC_DATA], [GEOGRAPHIC_DATA]" at bounding box center [276, 162] width 379 height 49
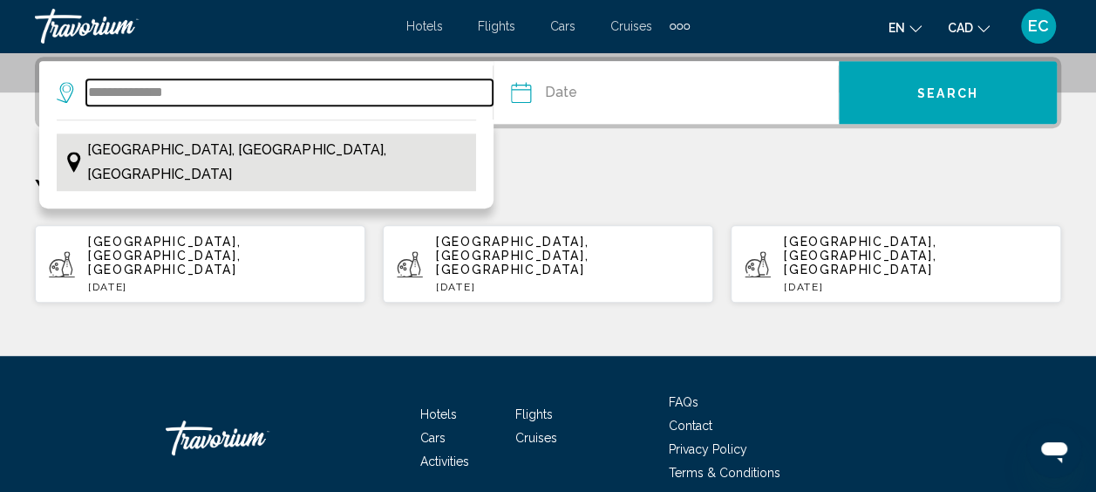
type input "**********"
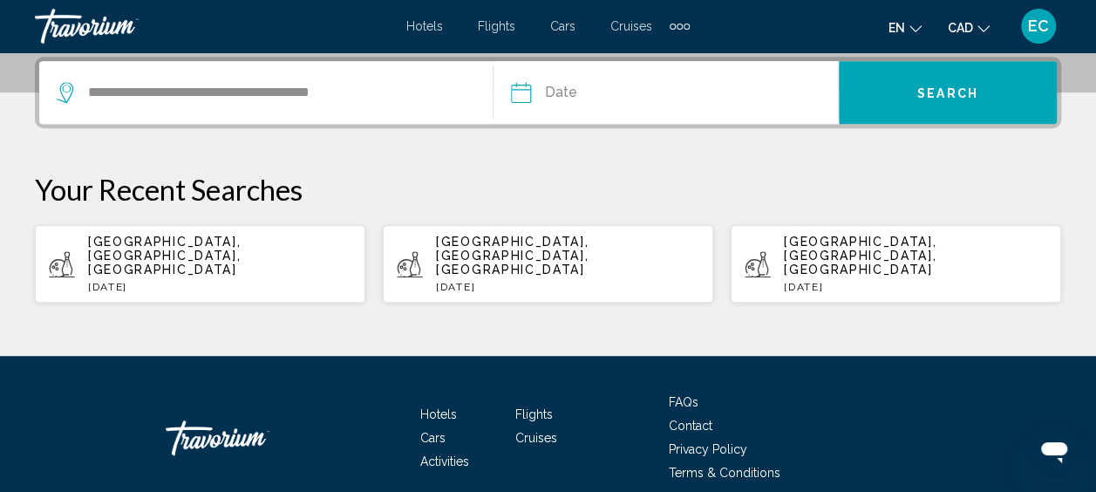
click at [551, 92] on input "Date" at bounding box center [592, 95] width 170 height 68
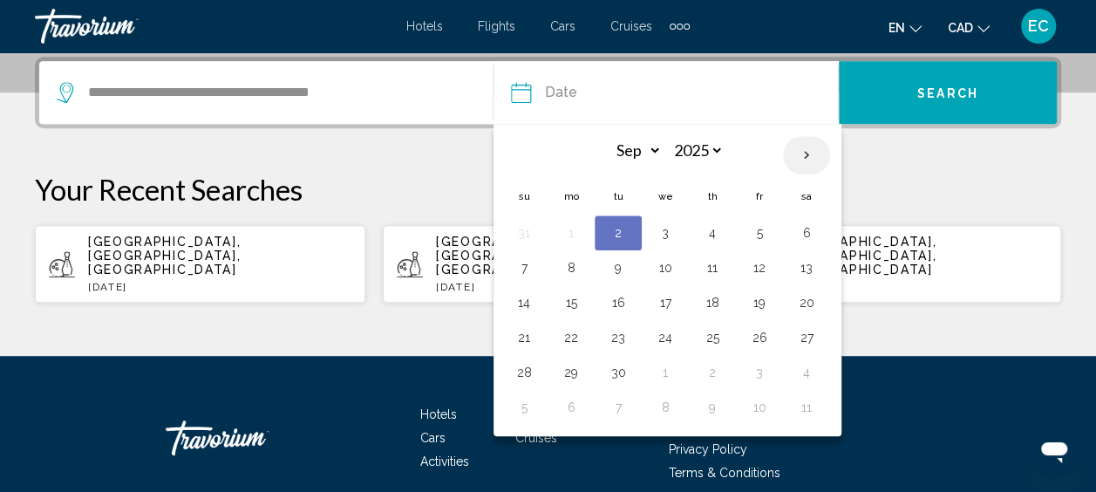
click at [810, 153] on th "Next month" at bounding box center [806, 155] width 47 height 38
select select "**"
click at [707, 230] on button "4" at bounding box center [713, 233] width 28 height 24
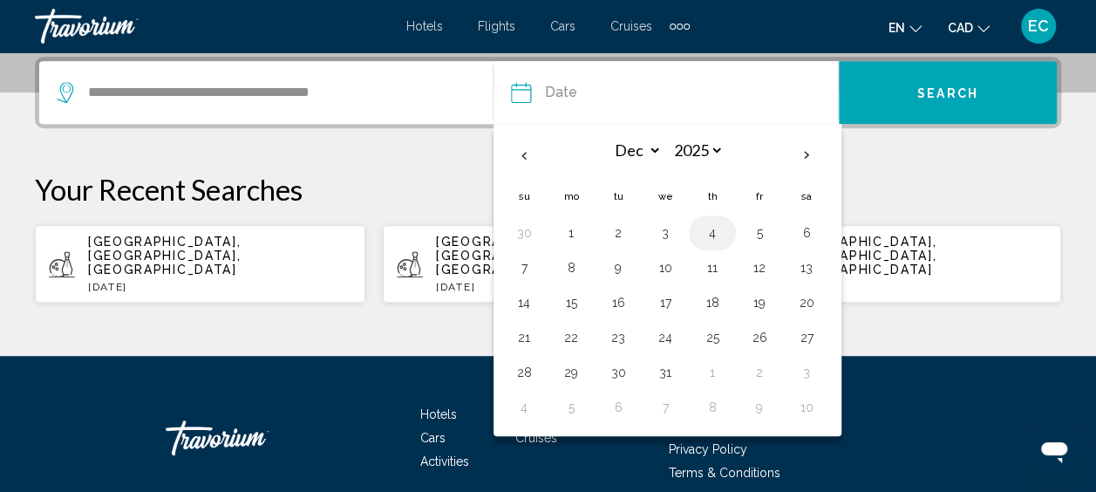
type input "**********"
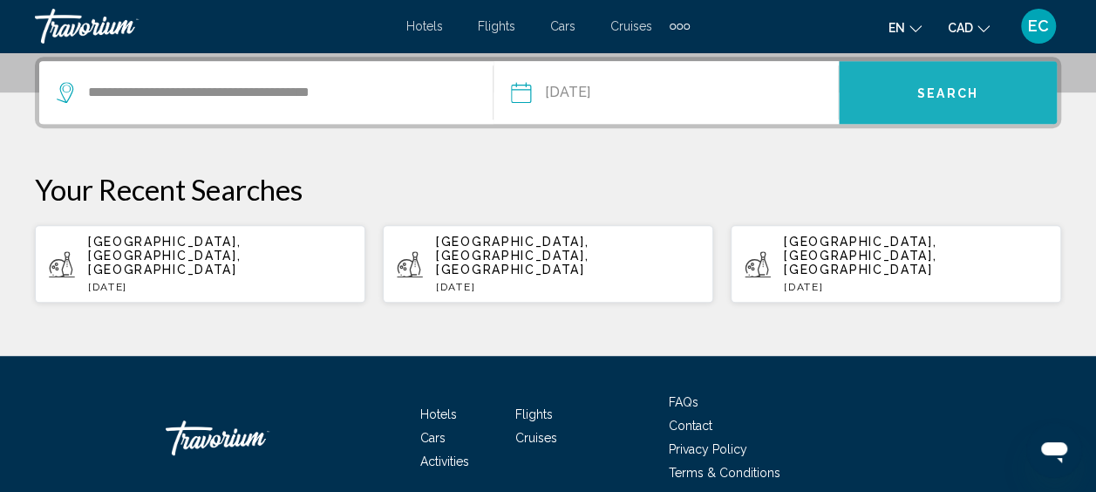
click at [905, 91] on button "Search" at bounding box center [948, 92] width 218 height 63
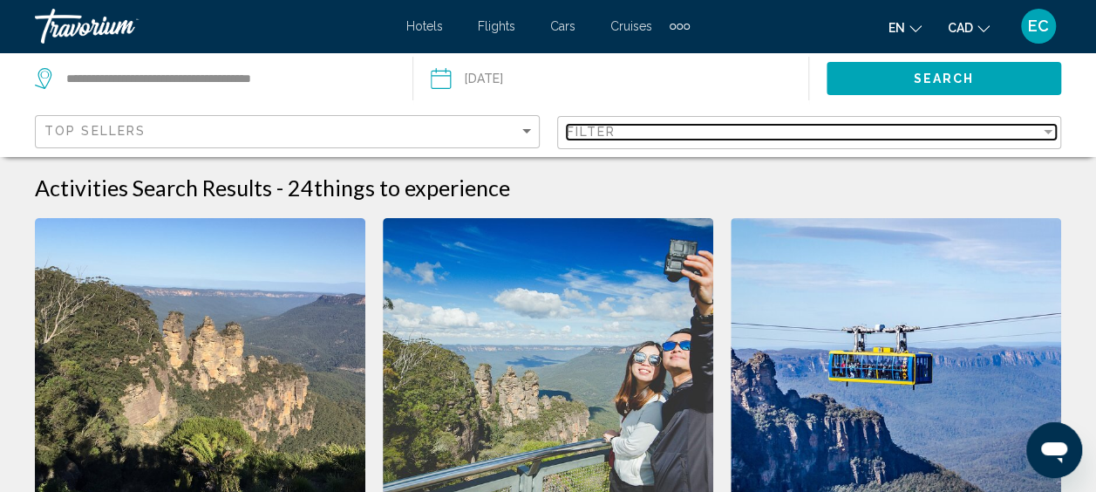
click at [631, 126] on div "Filter" at bounding box center [804, 132] width 475 height 14
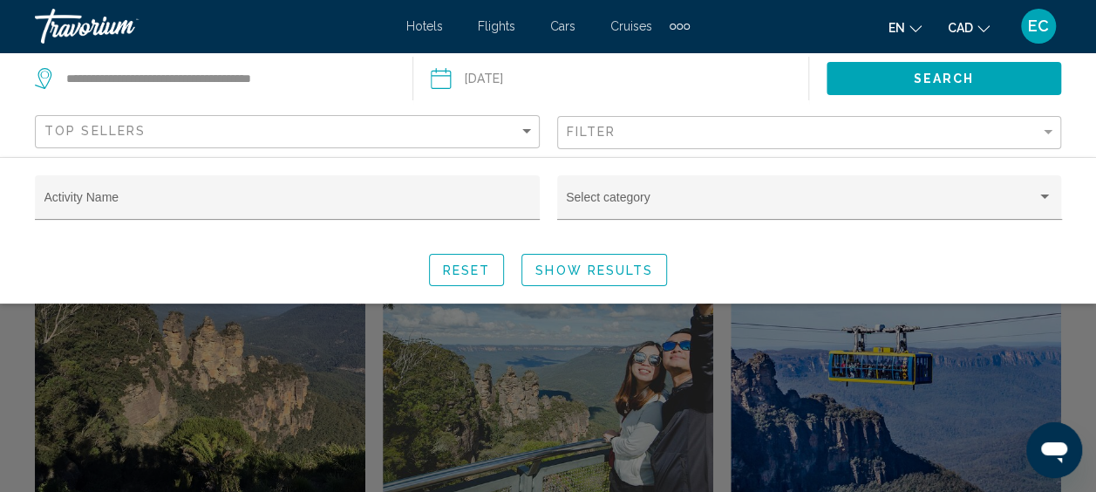
click at [769, 256] on div "Reset Show Results" at bounding box center [548, 270] width 1027 height 32
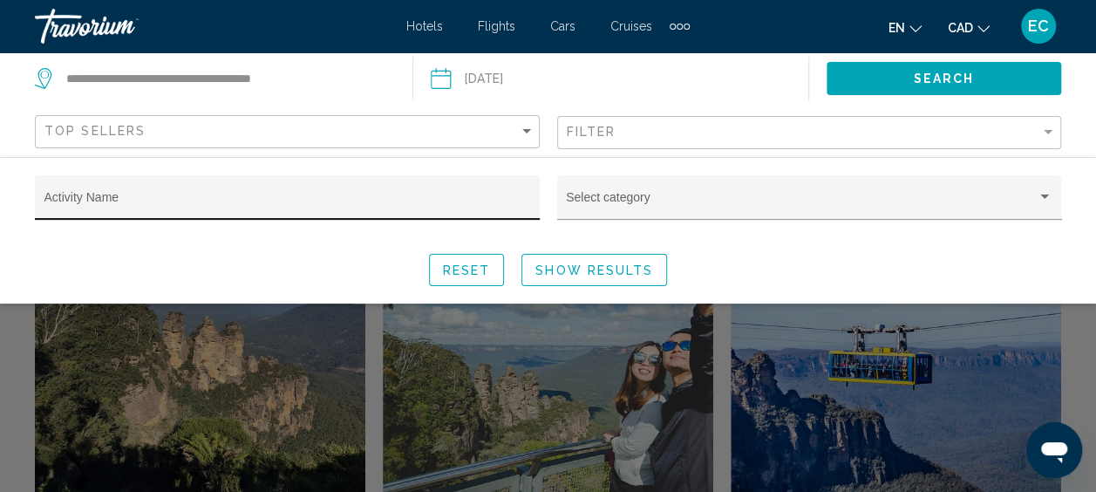
click at [142, 197] on input "Activity Name" at bounding box center [287, 204] width 487 height 14
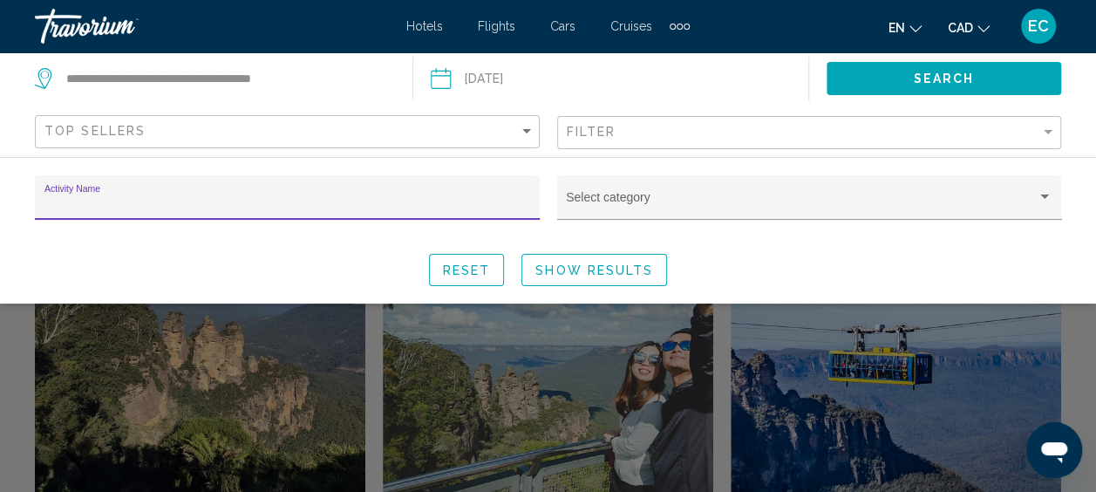
type input "*"
click at [473, 267] on span "Reset" at bounding box center [467, 270] width 48 height 14
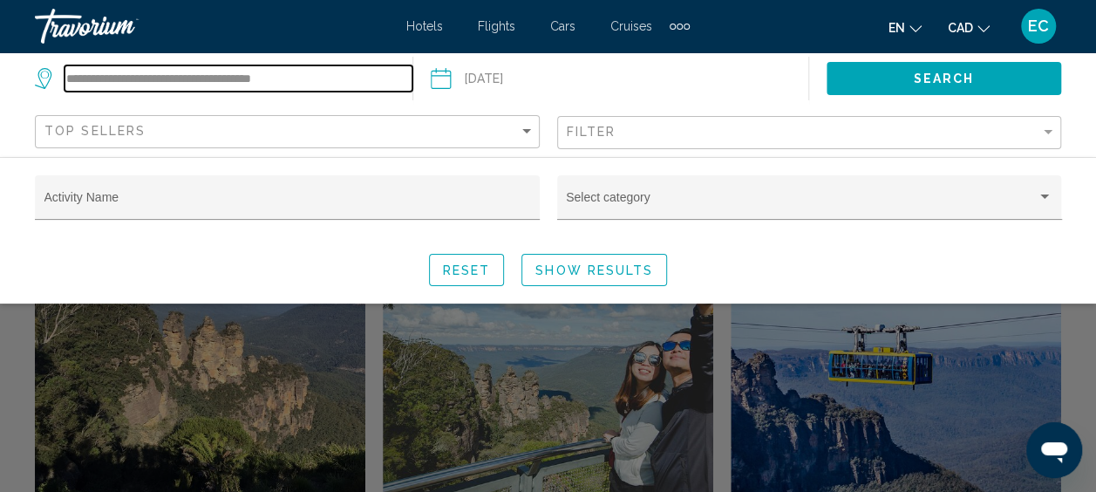
click at [246, 87] on input "**********" at bounding box center [239, 78] width 348 height 26
drag, startPoint x: 330, startPoint y: 77, endPoint x: -3, endPoint y: 73, distance: 333.2
click at [0, 73] on html "**********" at bounding box center [548, 246] width 1096 height 492
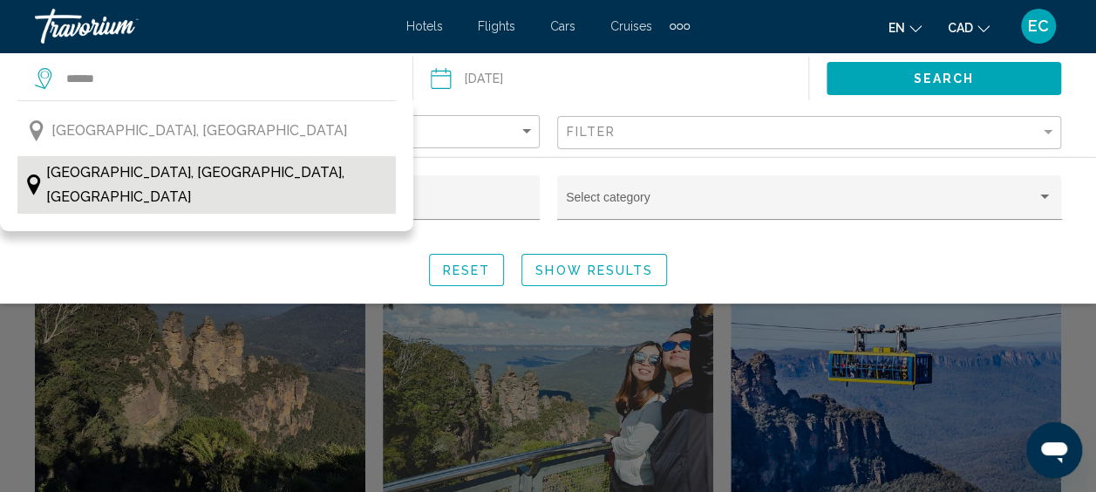
click at [70, 168] on span "[GEOGRAPHIC_DATA], [GEOGRAPHIC_DATA], [GEOGRAPHIC_DATA]" at bounding box center [216, 185] width 341 height 49
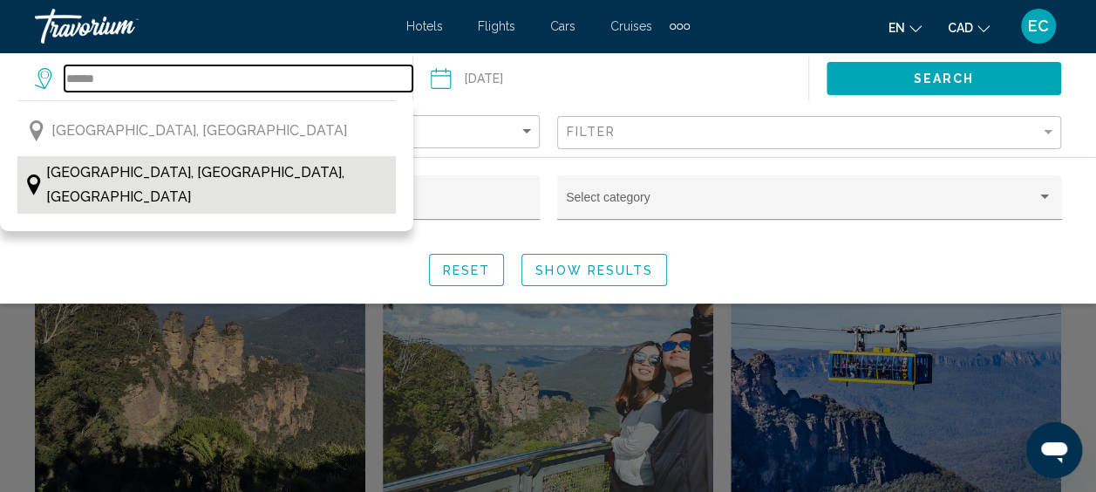
type input "**********"
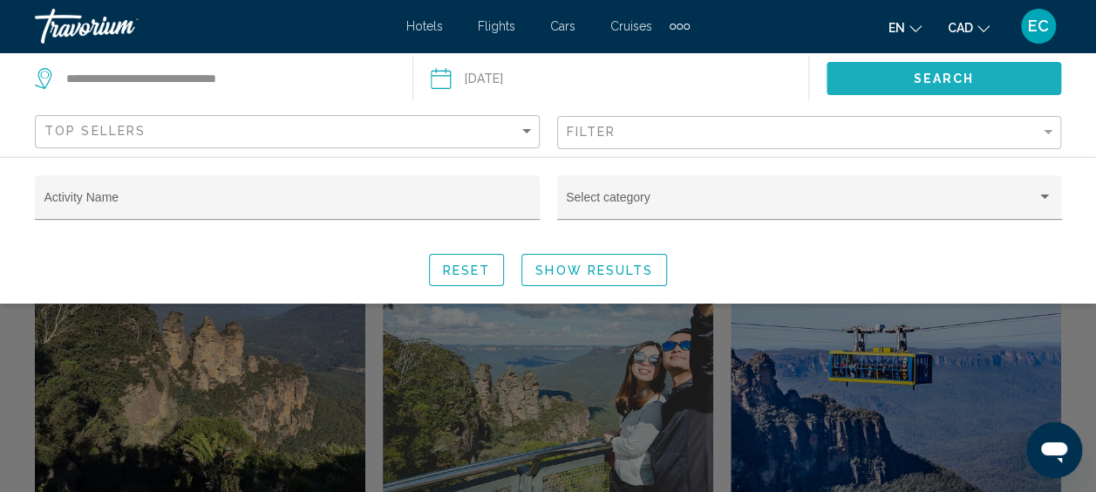
click at [947, 75] on span "Search" at bounding box center [944, 79] width 61 height 14
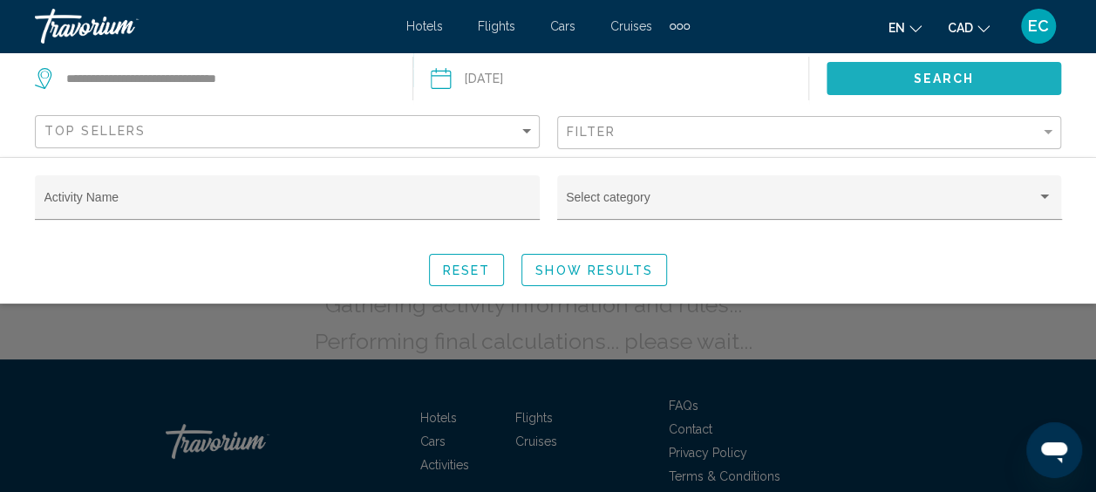
click at [919, 79] on span "Search" at bounding box center [944, 79] width 61 height 14
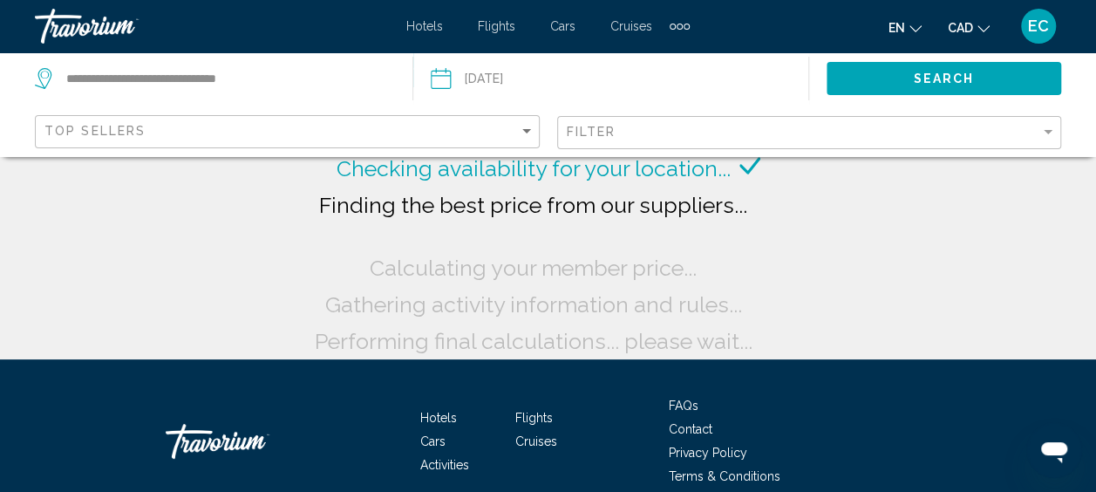
click at [571, 269] on span "Calculating your member price..." at bounding box center [533, 268] width 327 height 26
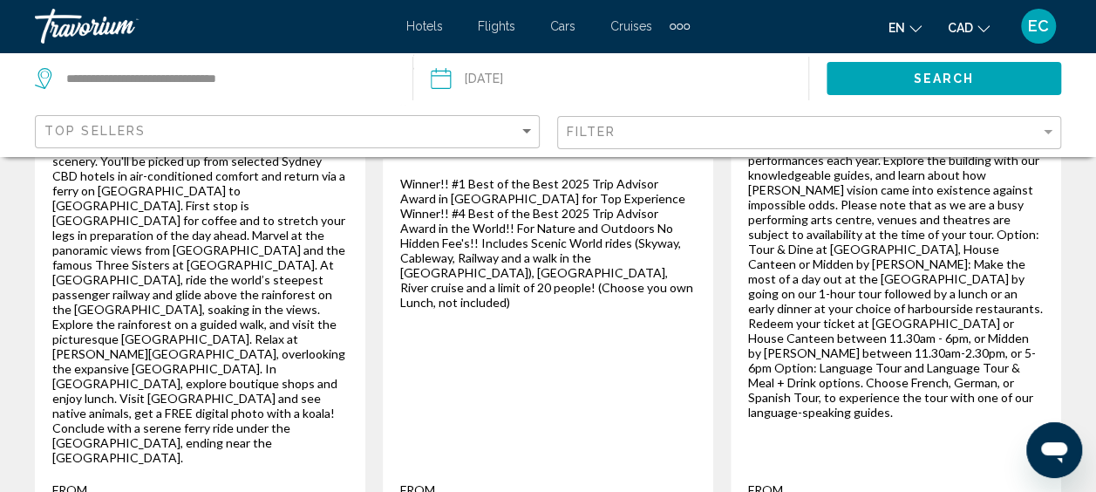
scroll to position [1551, 0]
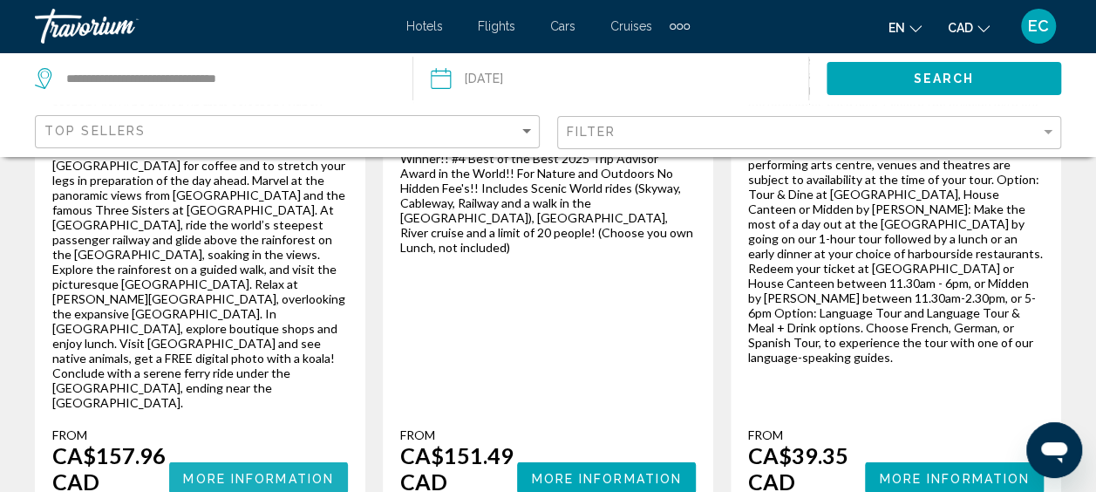
click at [282, 471] on span "More Information" at bounding box center [258, 478] width 151 height 14
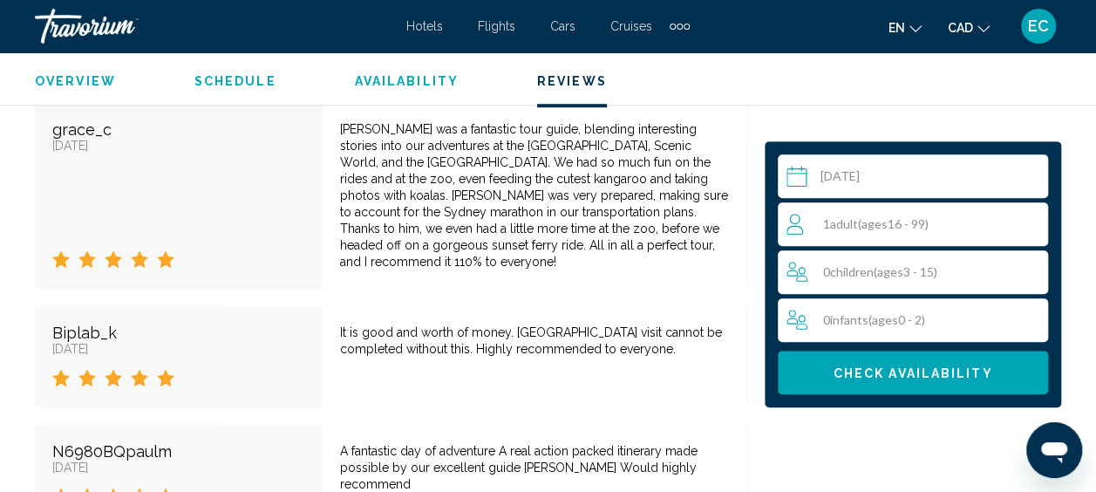
scroll to position [3884, 0]
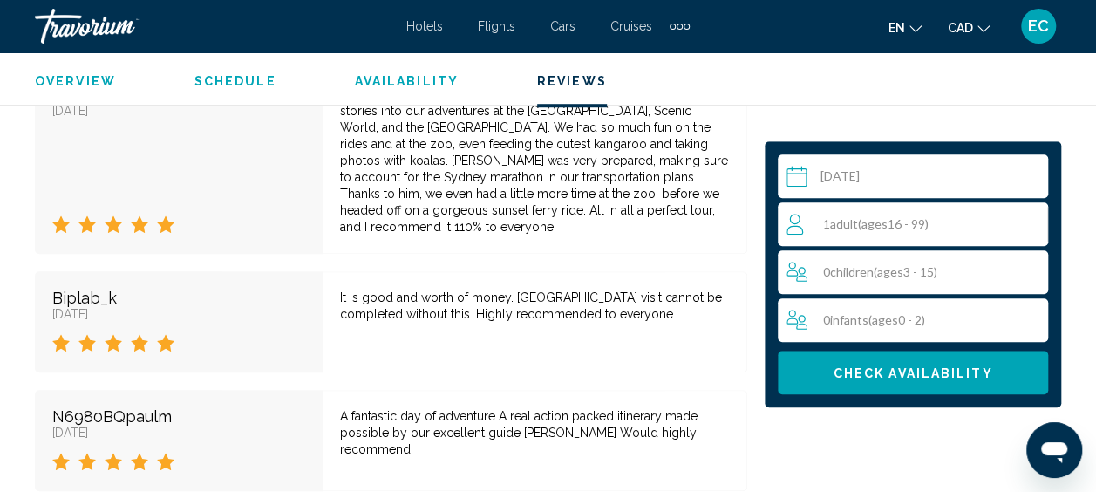
click at [1021, 226] on div "1 Adult Adults ( ages [DEMOGRAPHIC_DATA])" at bounding box center [917, 224] width 261 height 21
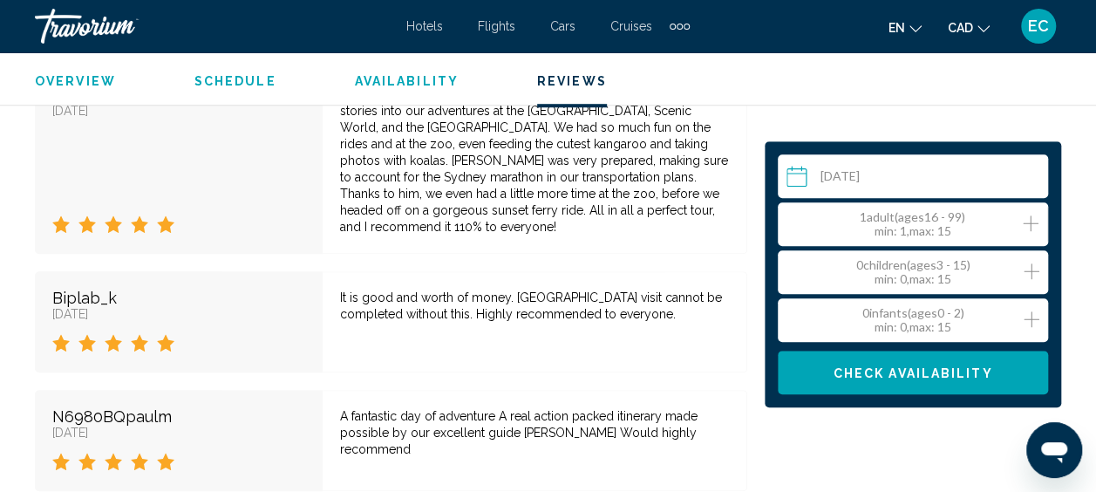
click at [1036, 225] on icon "Increment adults" at bounding box center [1031, 223] width 16 height 21
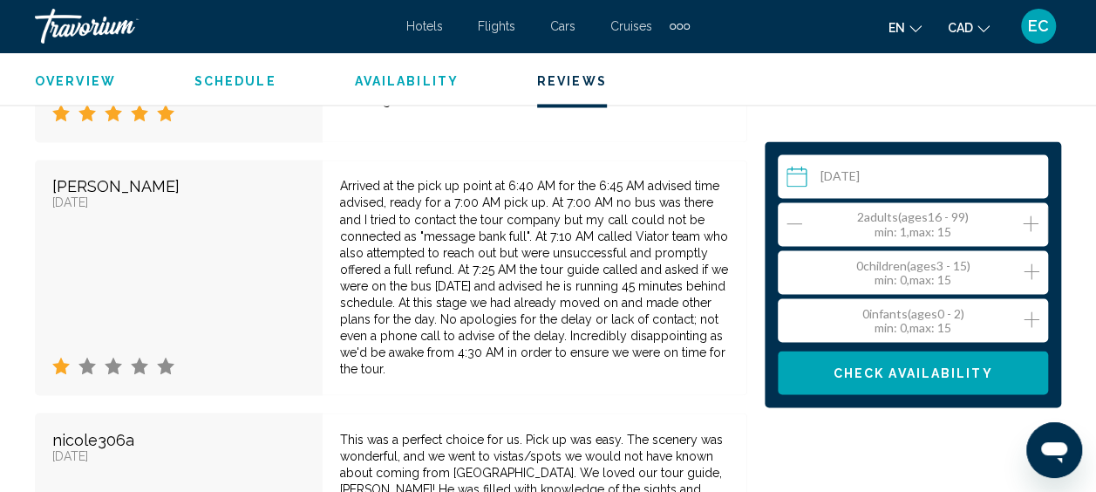
scroll to position [4739, 0]
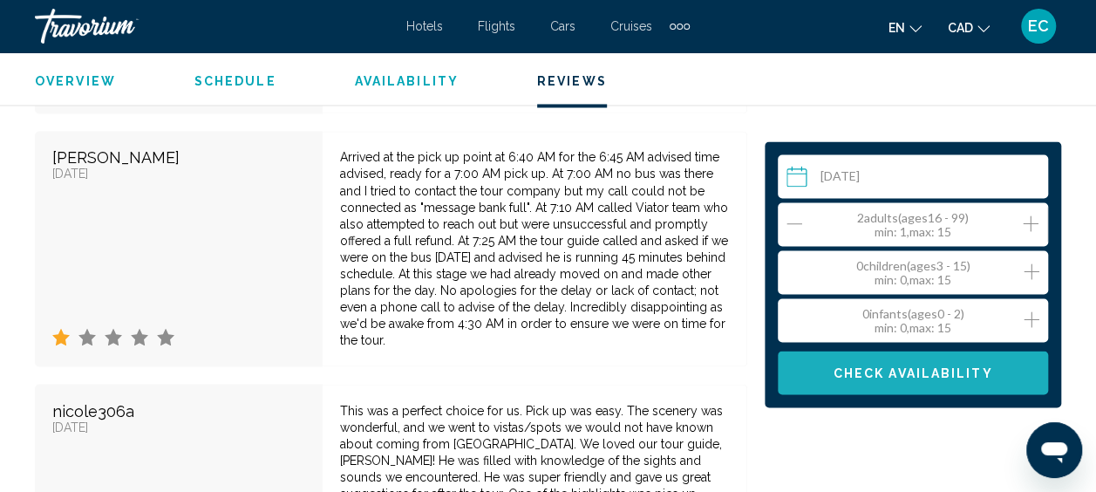
click at [946, 381] on button "Check Availability" at bounding box center [913, 373] width 270 height 44
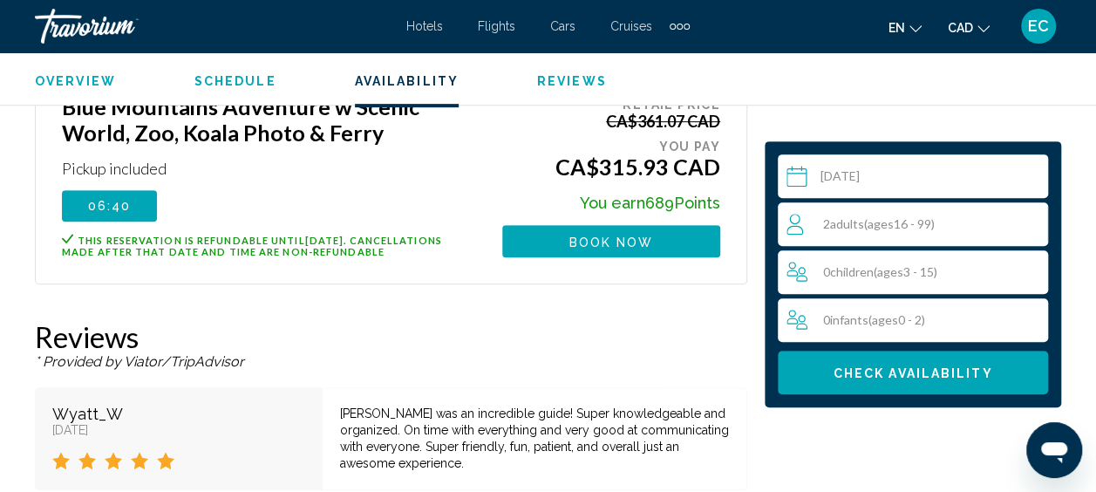
scroll to position [3613, 0]
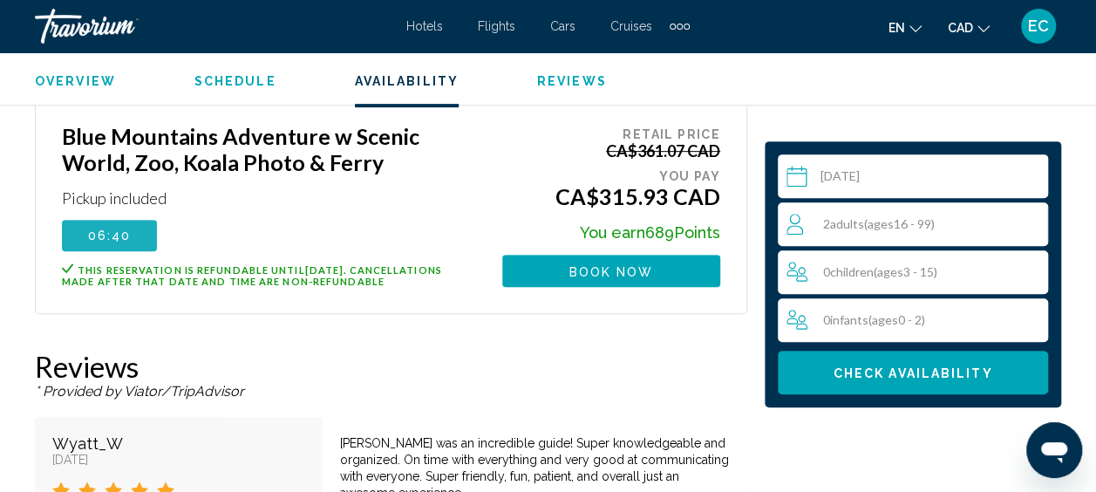
click at [110, 229] on span "06:40" at bounding box center [110, 236] width 44 height 14
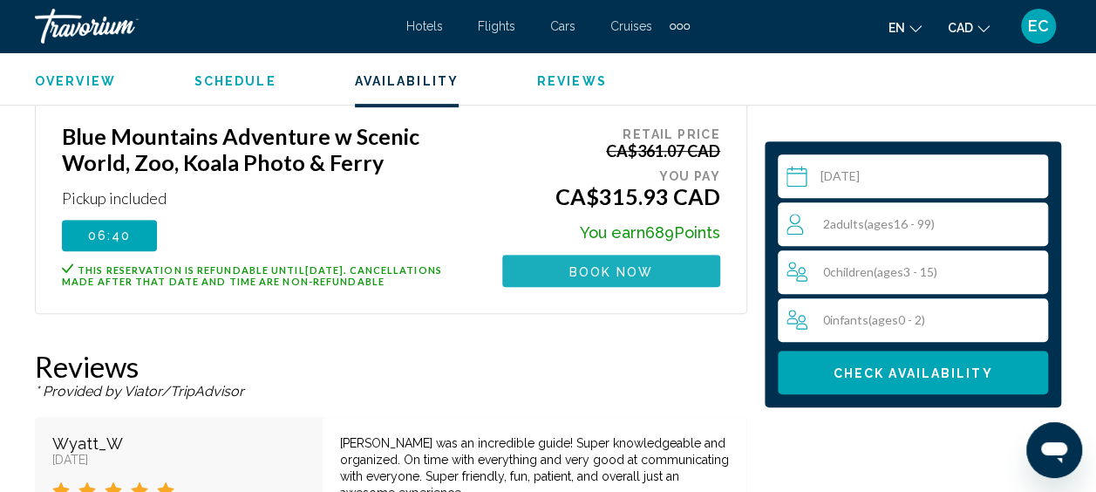
click at [557, 255] on button "Book now" at bounding box center [611, 271] width 218 height 32
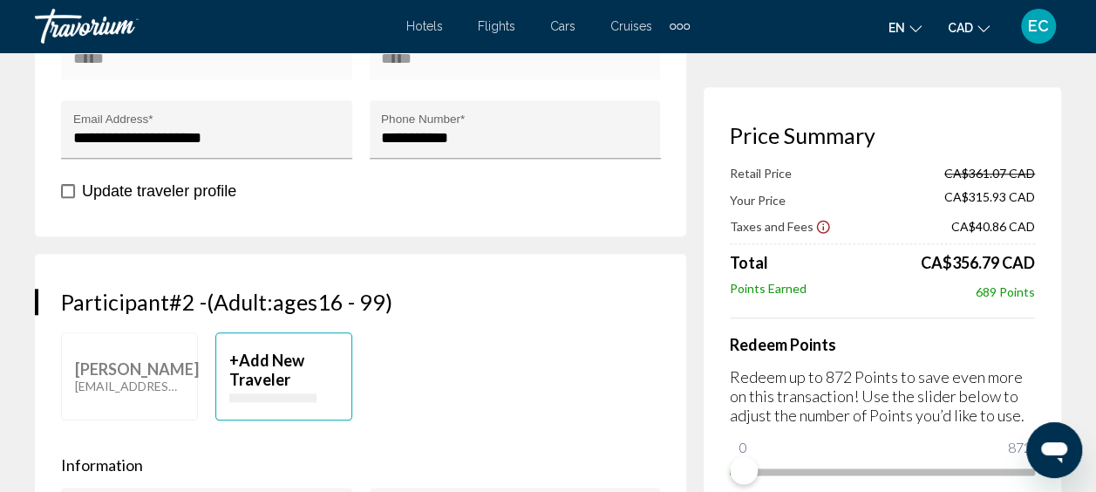
scroll to position [815, 0]
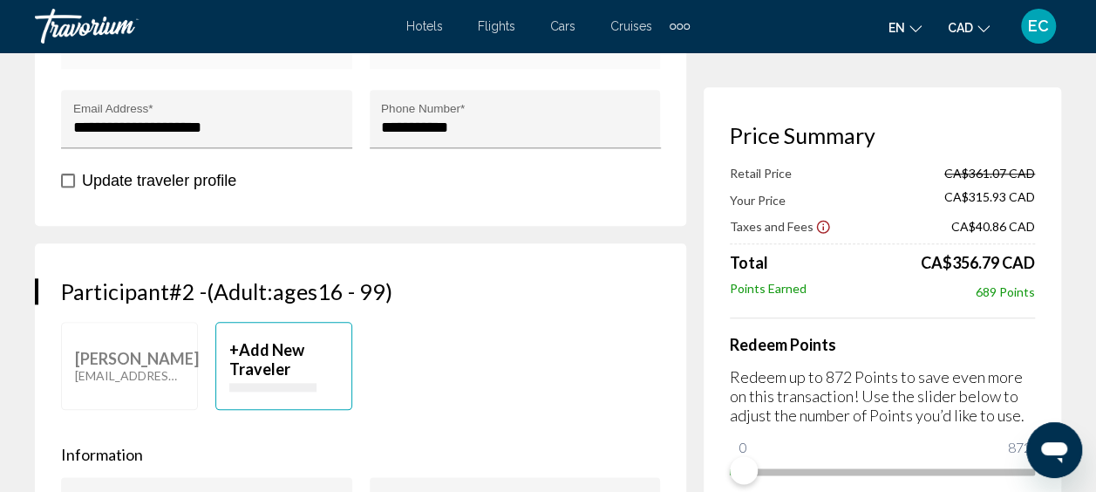
click at [283, 340] on span "Add New Traveler" at bounding box center [266, 359] width 75 height 38
click at [238, 340] on p "+ Add New Traveler" at bounding box center [283, 359] width 109 height 38
click at [248, 383] on p "Main content" at bounding box center [272, 387] width 87 height 9
click at [232, 340] on p "+ Add New Traveler" at bounding box center [283, 359] width 109 height 38
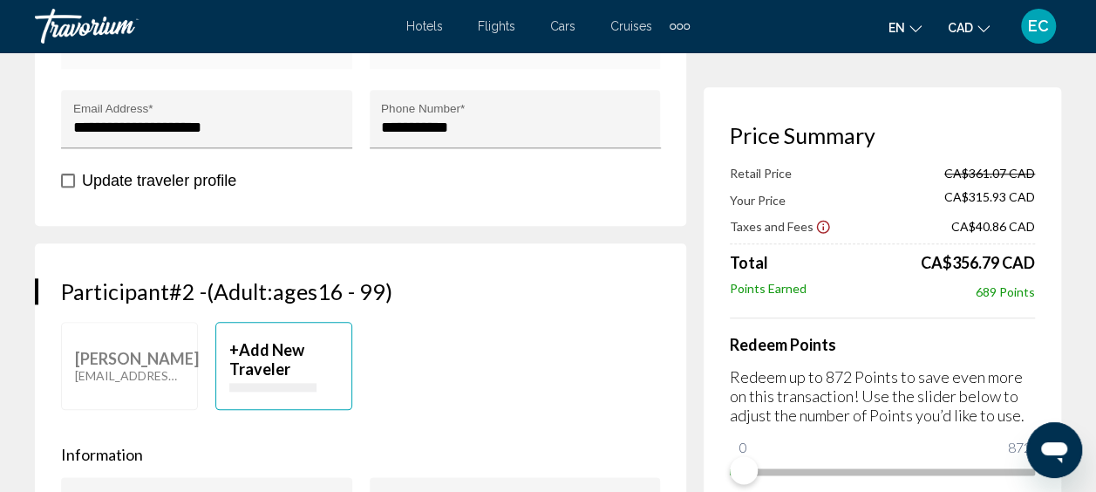
click at [232, 340] on p "+ Add New Traveler" at bounding box center [283, 359] width 109 height 38
click at [246, 340] on span "Add New Traveler" at bounding box center [266, 359] width 75 height 38
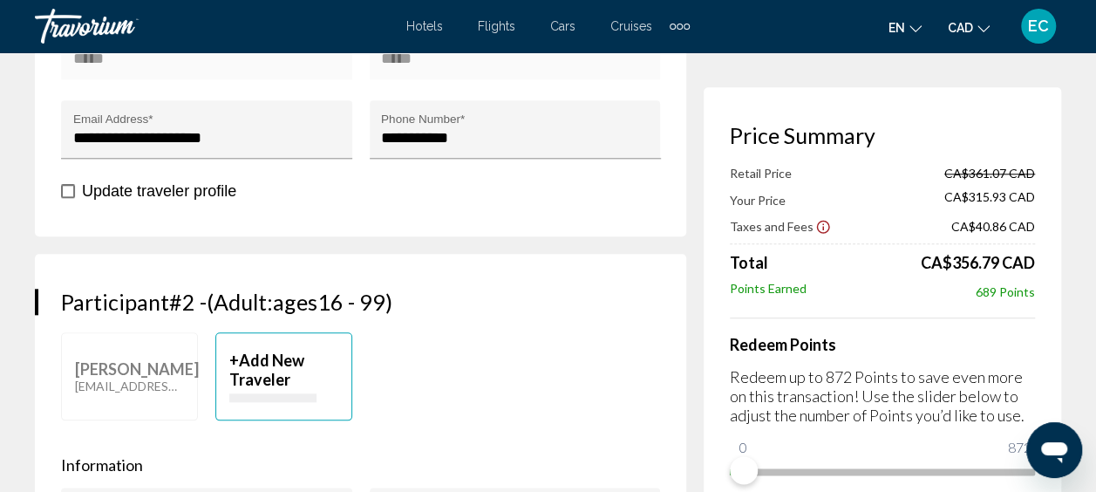
scroll to position [931, 0]
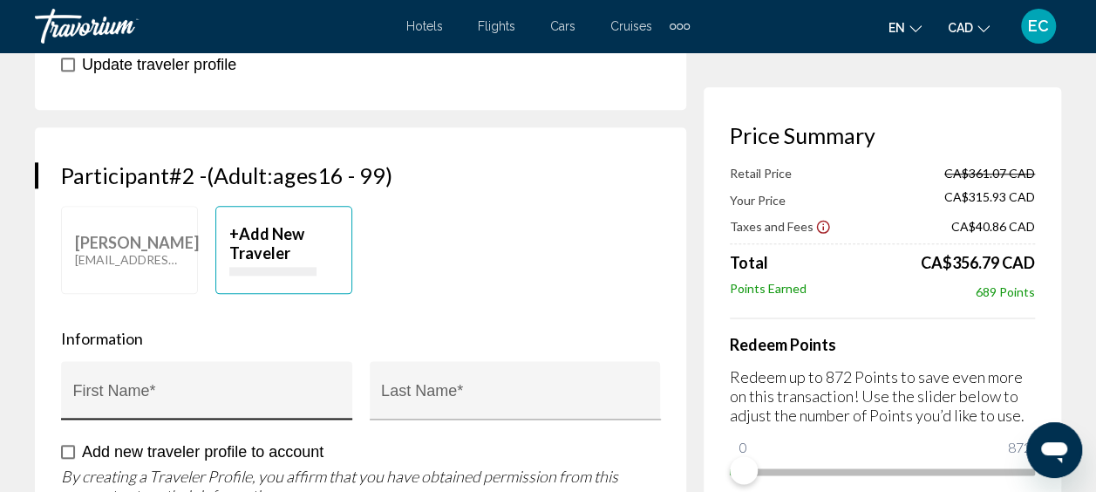
click at [147, 373] on div "First Name *" at bounding box center [207, 396] width 268 height 46
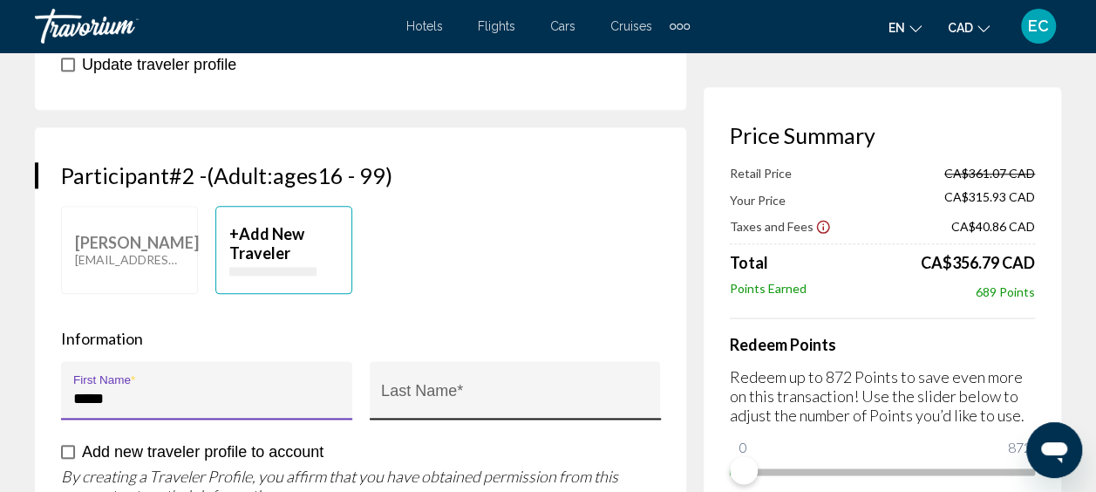
type input "*****"
click at [411, 390] on input "Last Name *" at bounding box center [515, 398] width 268 height 17
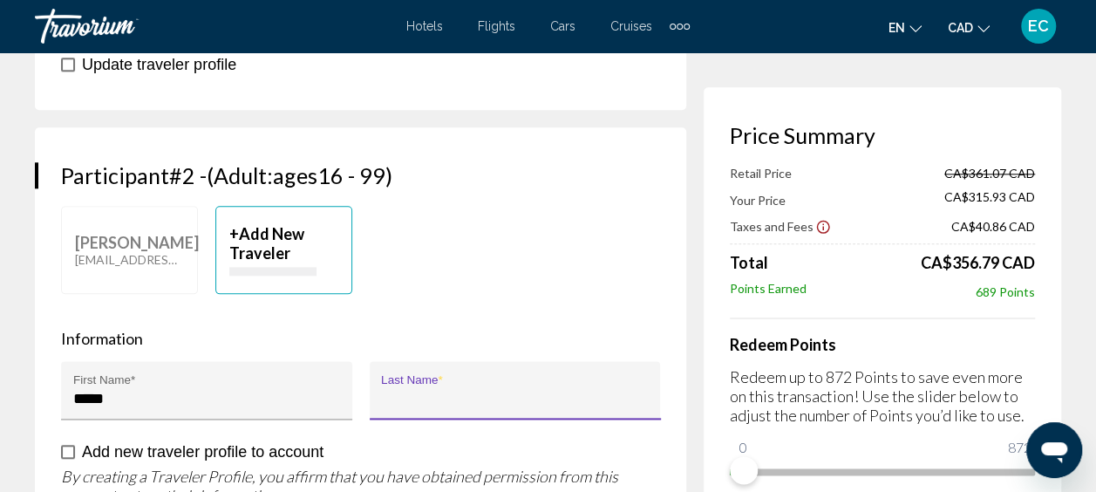
type input "*****"
click at [71, 445] on span "Main content" at bounding box center [68, 452] width 14 height 14
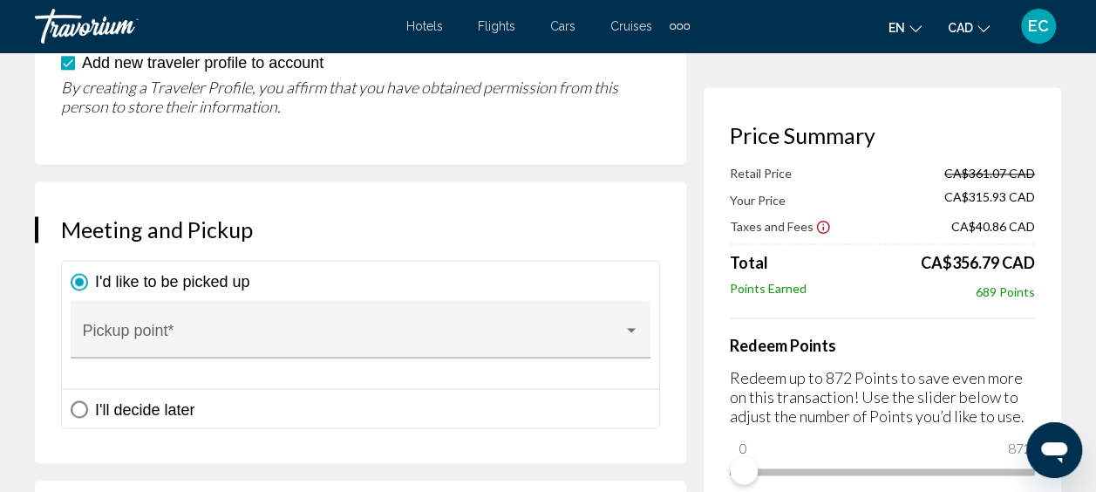
scroll to position [1325, 0]
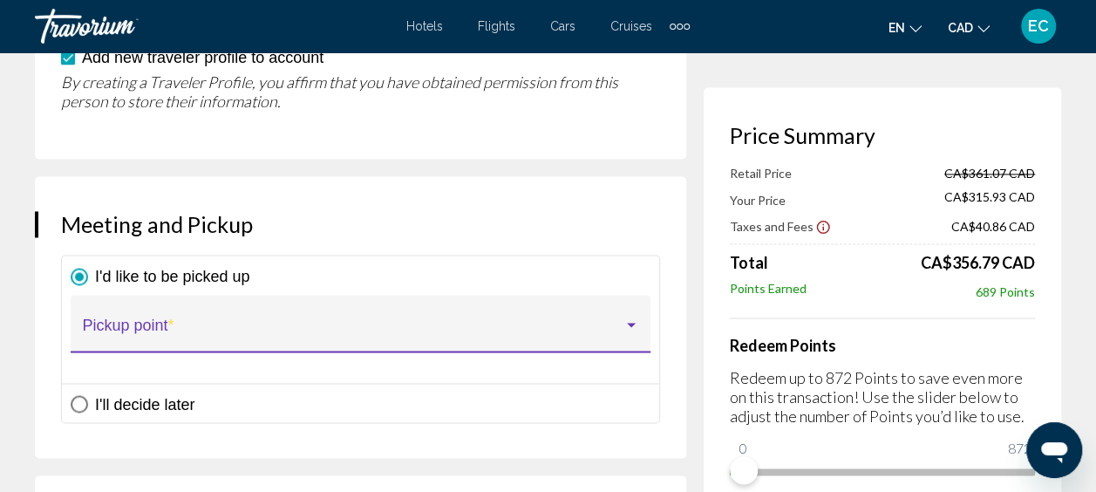
click at [632, 318] on div "Main content" at bounding box center [632, 325] width 16 height 14
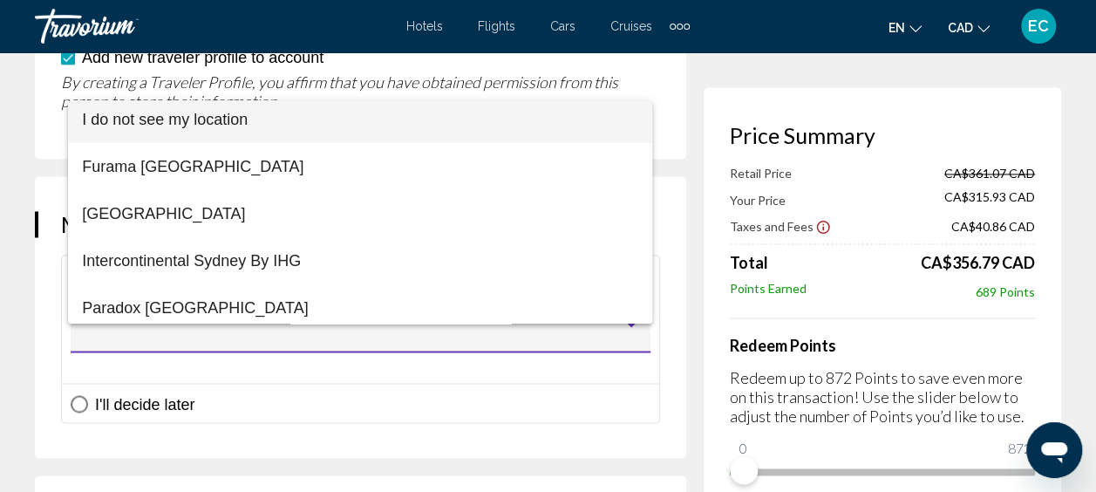
scroll to position [0, 0]
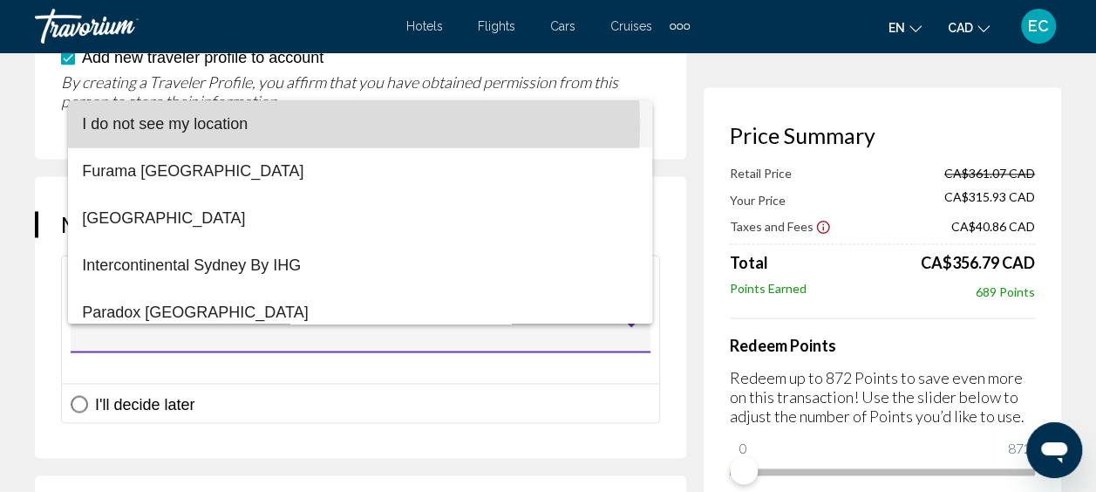
click at [230, 124] on span "I do not see my location" at bounding box center [360, 123] width 557 height 47
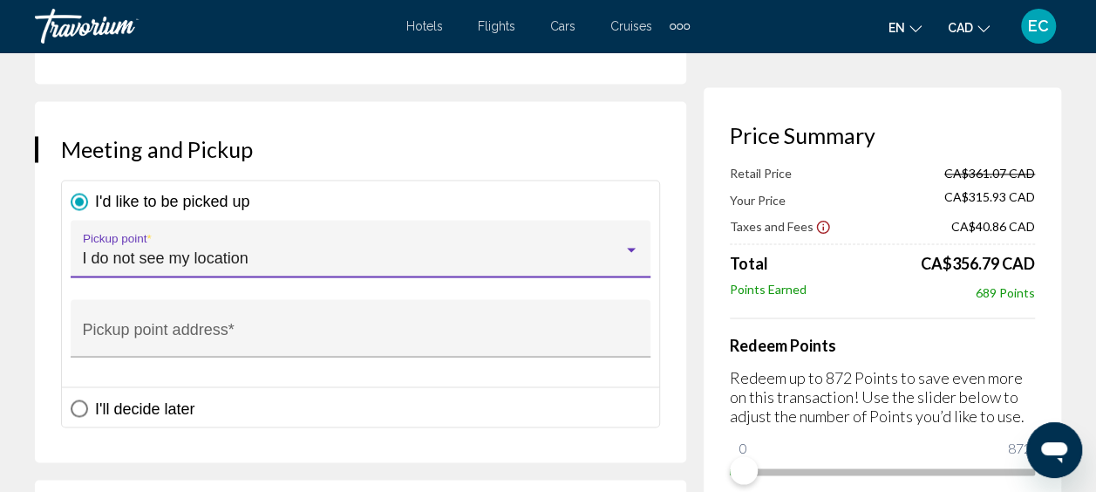
scroll to position [1395, 0]
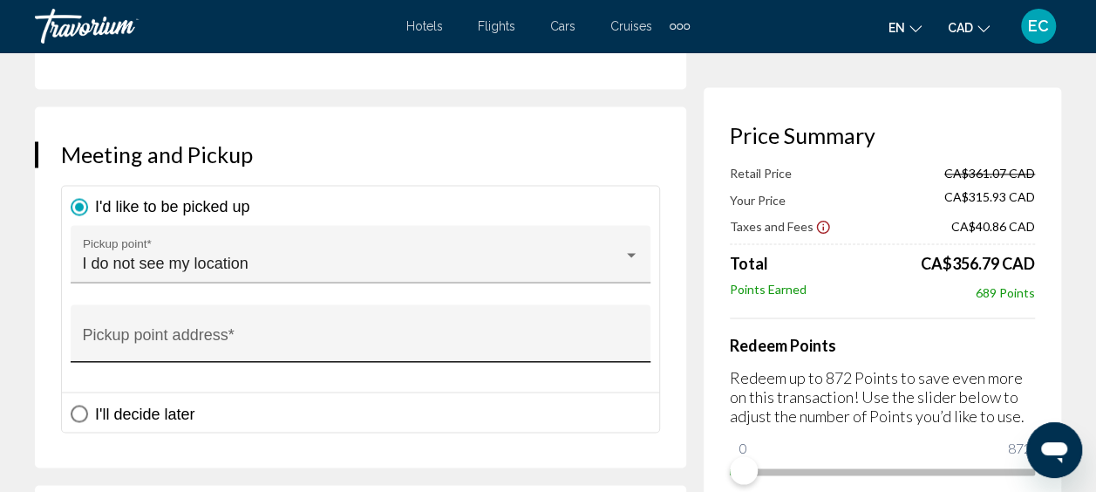
click at [218, 316] on div "Pickup point address *" at bounding box center [361, 339] width 557 height 46
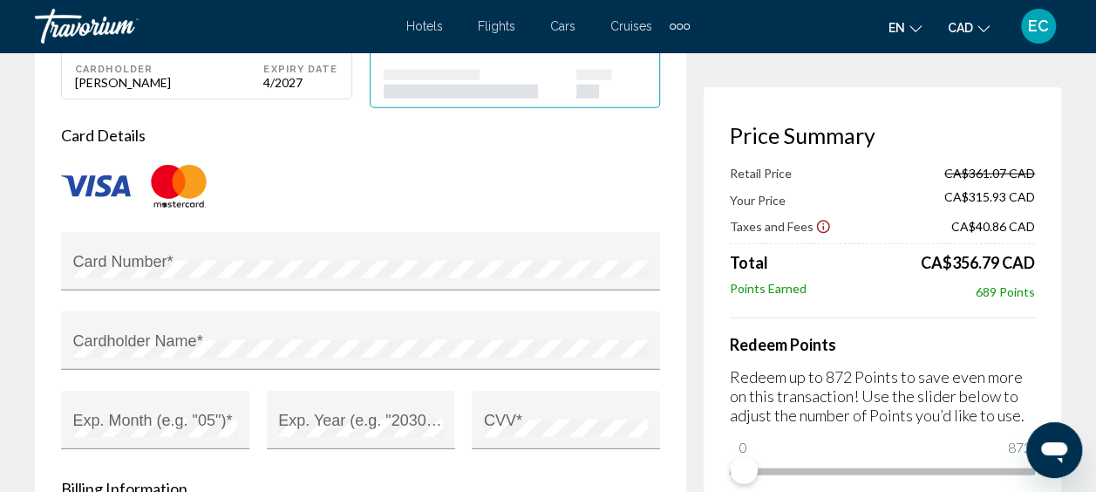
scroll to position [2249, 0]
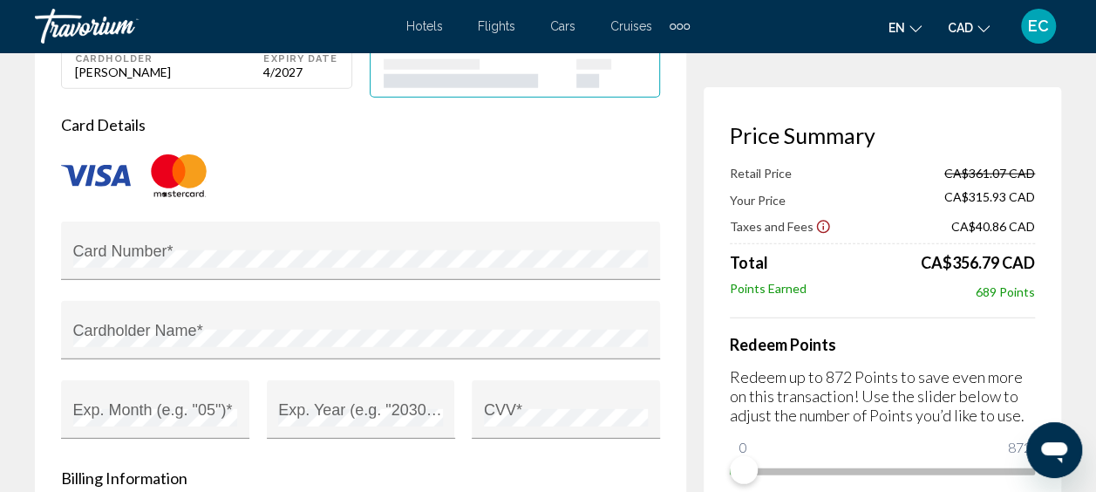
type input "**********"
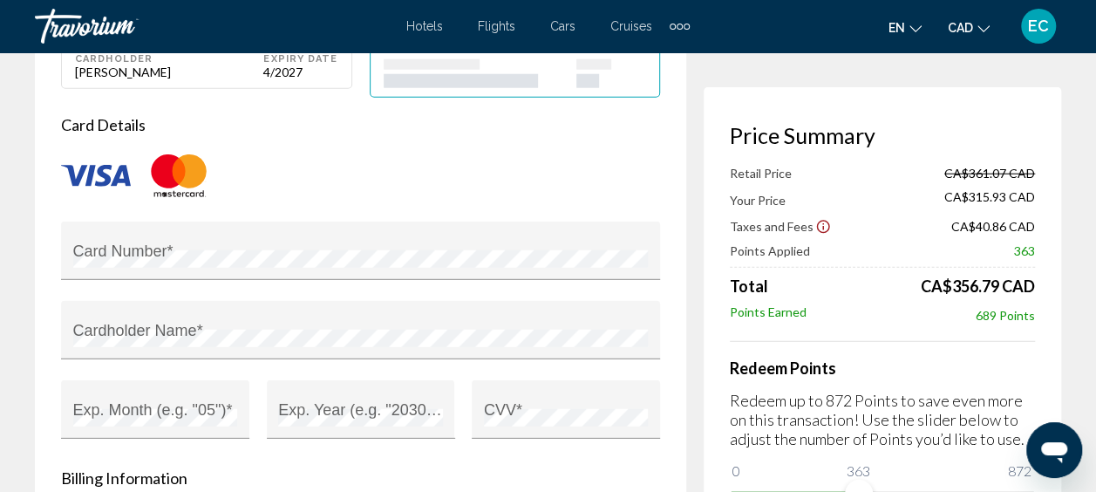
drag, startPoint x: 748, startPoint y: 472, endPoint x: 965, endPoint y: 475, distance: 216.3
click at [965, 475] on div "Redeem Points Redeem up to 872 Points to save even more on this transaction! Us…" at bounding box center [882, 424] width 305 height 167
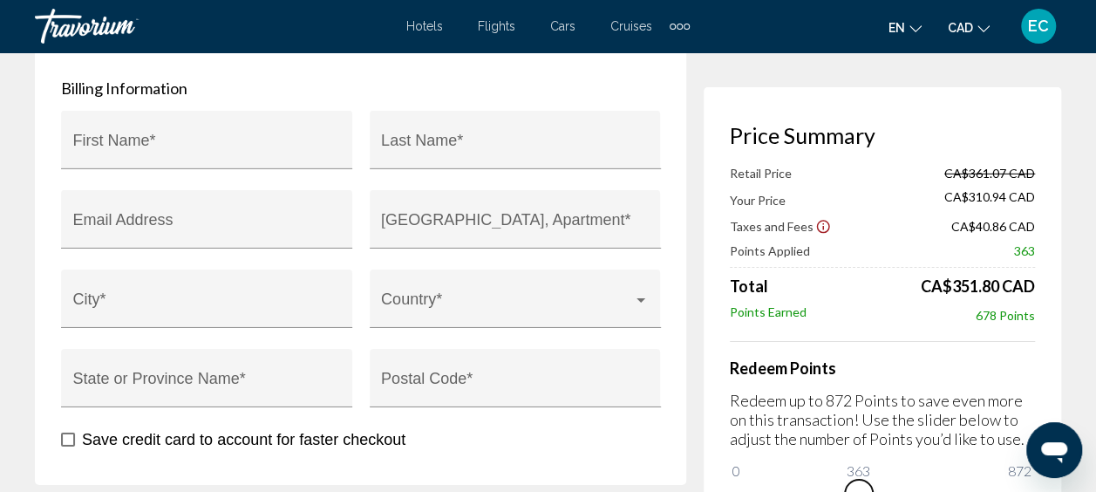
scroll to position [2646, 0]
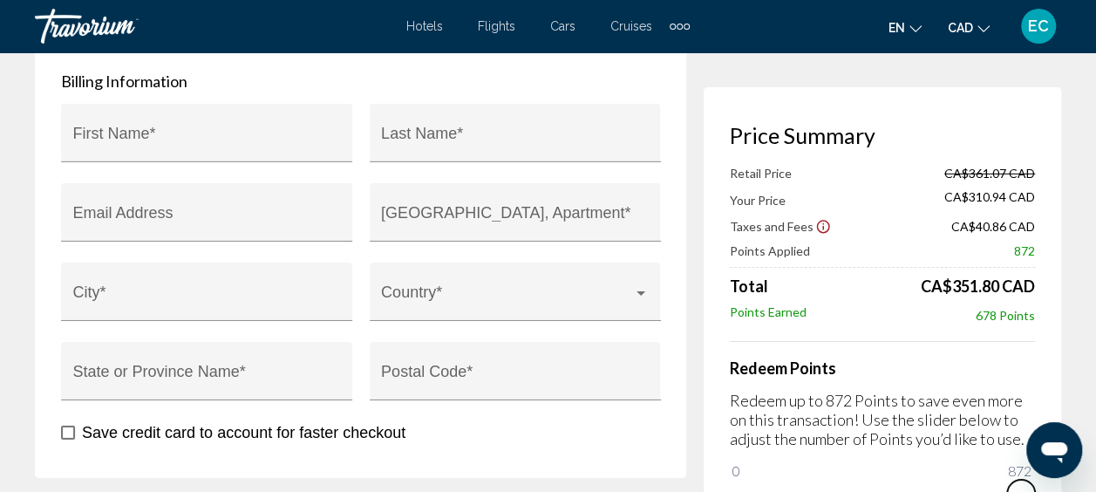
drag, startPoint x: 862, startPoint y: 487, endPoint x: 1023, endPoint y: 484, distance: 161.4
click at [1023, 484] on span "Main content" at bounding box center [1022, 494] width 28 height 28
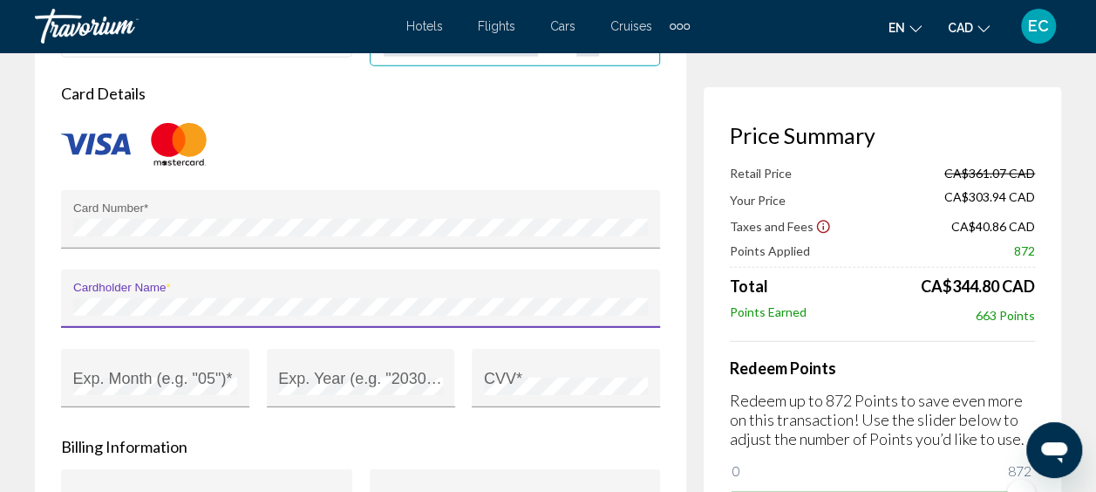
scroll to position [2307, 0]
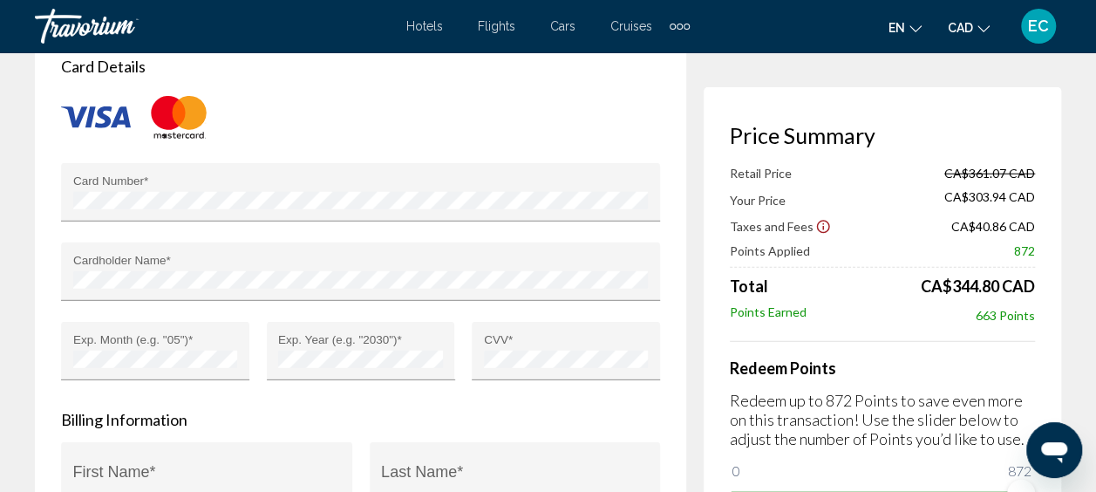
click at [196, 454] on div "First Name *" at bounding box center [207, 477] width 268 height 46
type input "*****"
type input "**********"
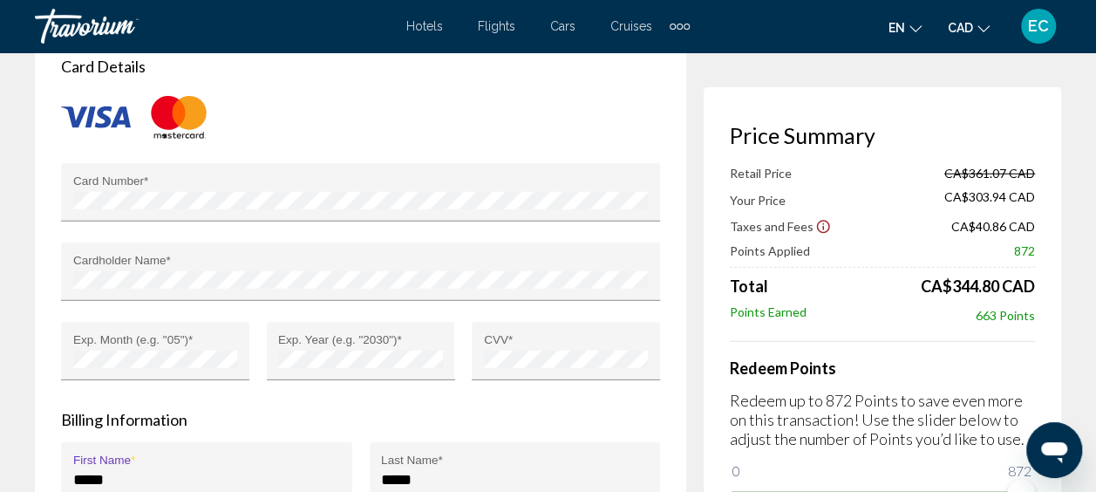
type input "******"
type input "***"
type input "*******"
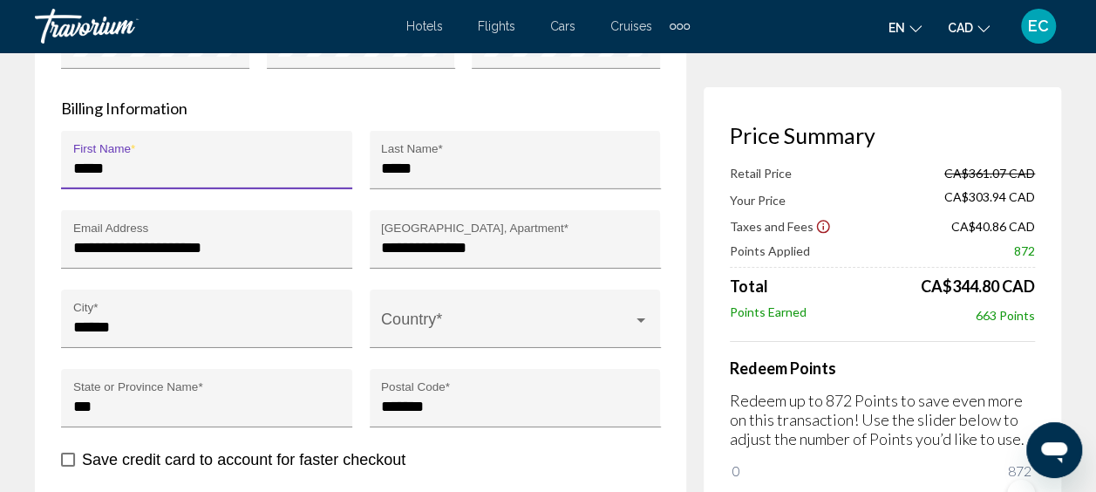
scroll to position [2629, 0]
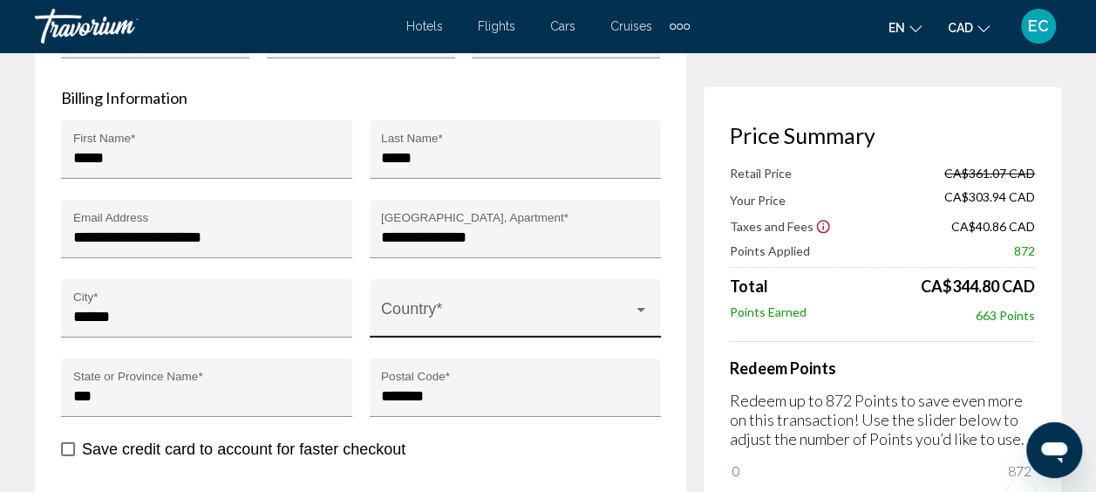
click at [480, 290] on div "Country *" at bounding box center [515, 313] width 268 height 46
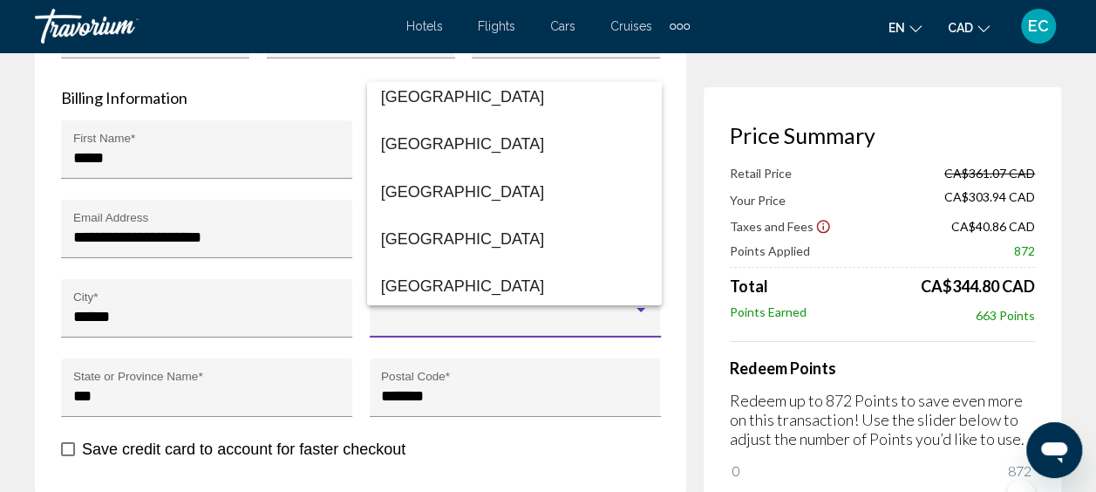
scroll to position [1759, 0]
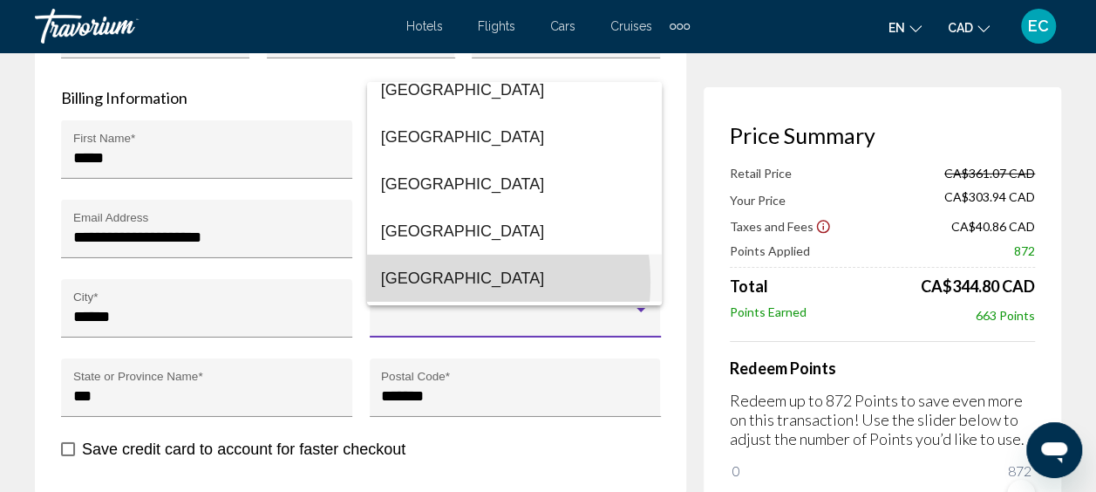
click at [433, 283] on span "[GEOGRAPHIC_DATA]" at bounding box center [514, 278] width 267 height 47
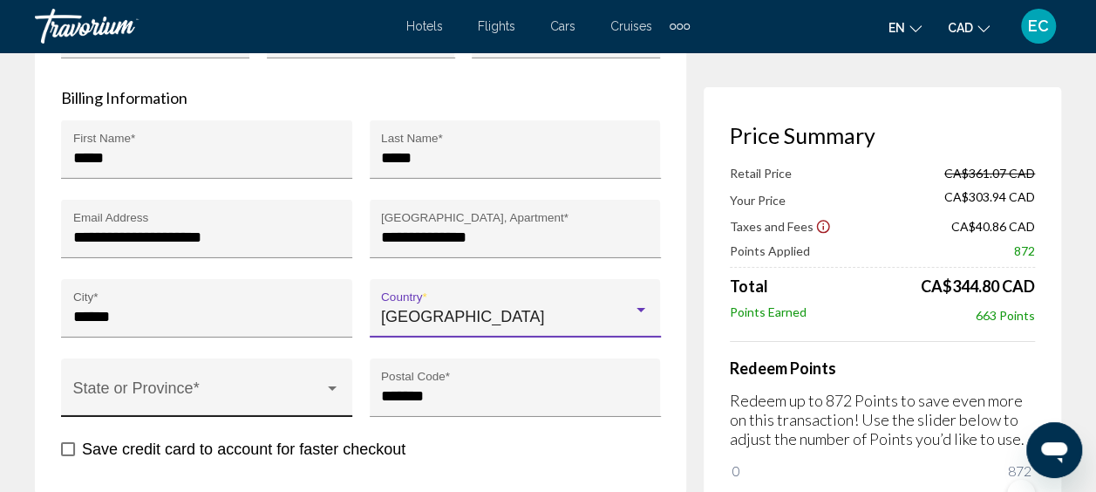
click at [219, 387] on span "Main content" at bounding box center [199, 395] width 252 height 17
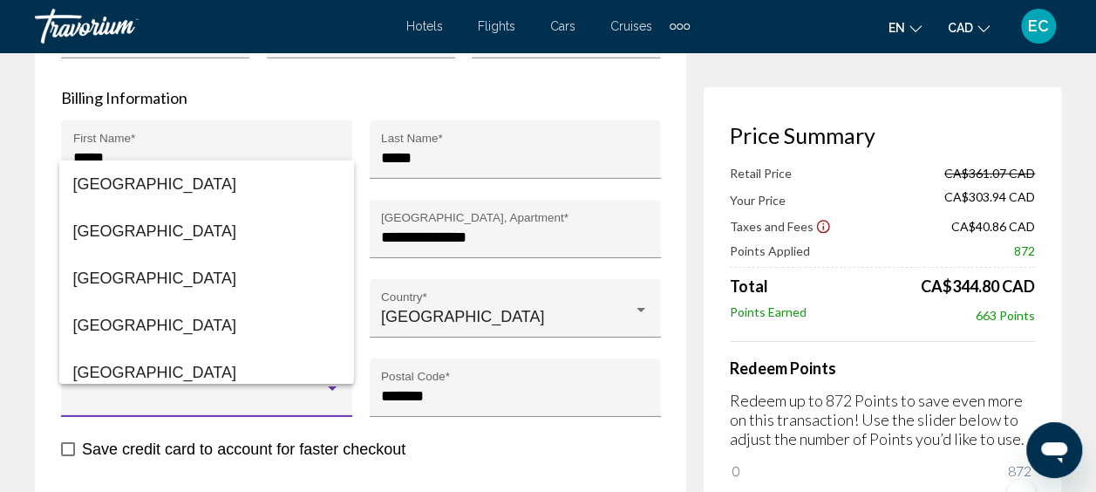
scroll to position [308, 0]
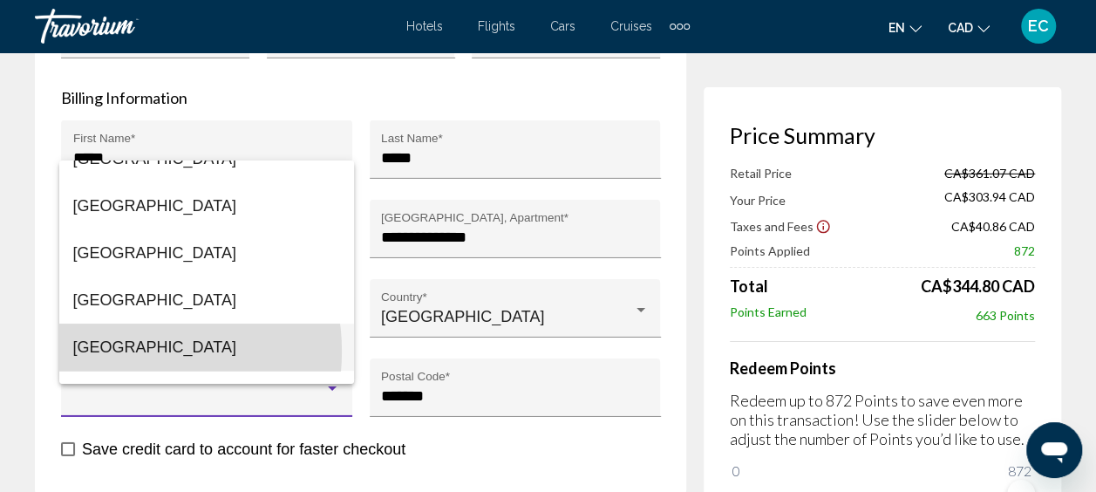
click at [126, 351] on span "[GEOGRAPHIC_DATA]" at bounding box center [206, 347] width 267 height 47
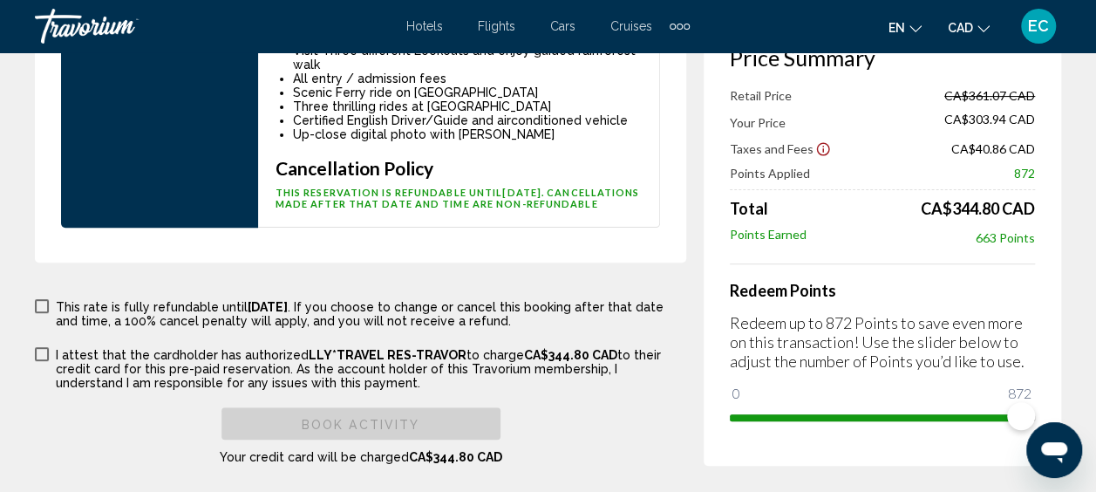
scroll to position [3477, 0]
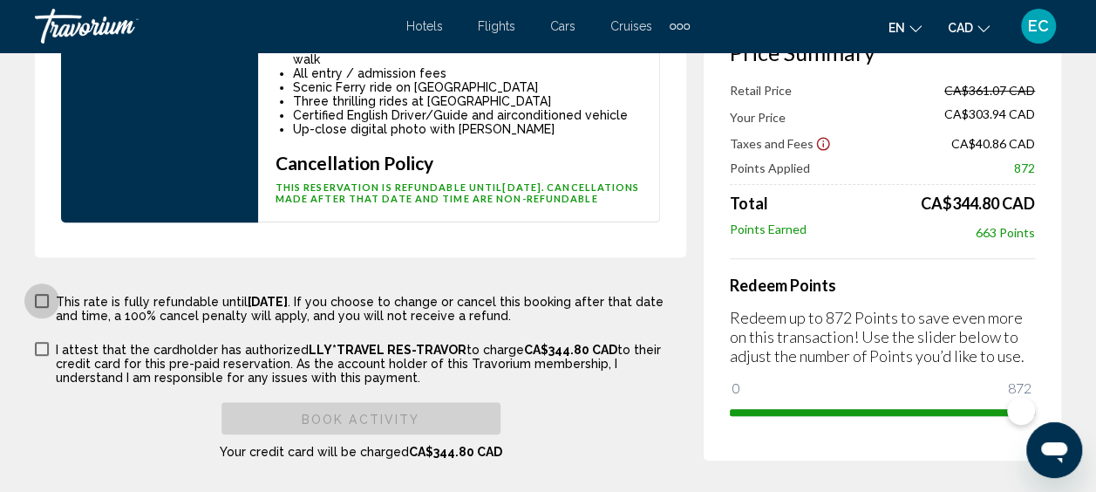
click at [48, 294] on span "Main content" at bounding box center [42, 301] width 14 height 14
click at [44, 342] on span "Main content" at bounding box center [42, 349] width 14 height 14
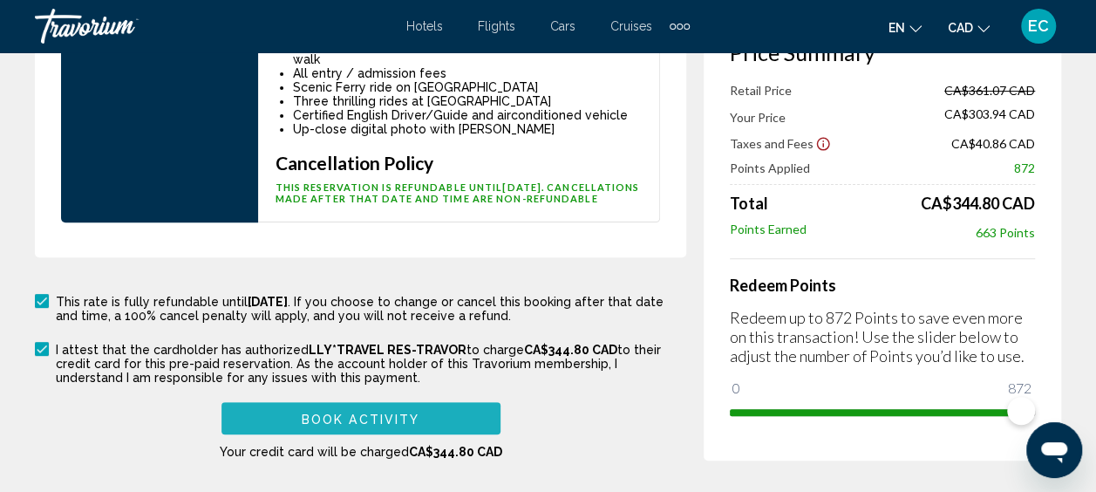
click at [417, 412] on span "Book Activity" at bounding box center [361, 419] width 118 height 14
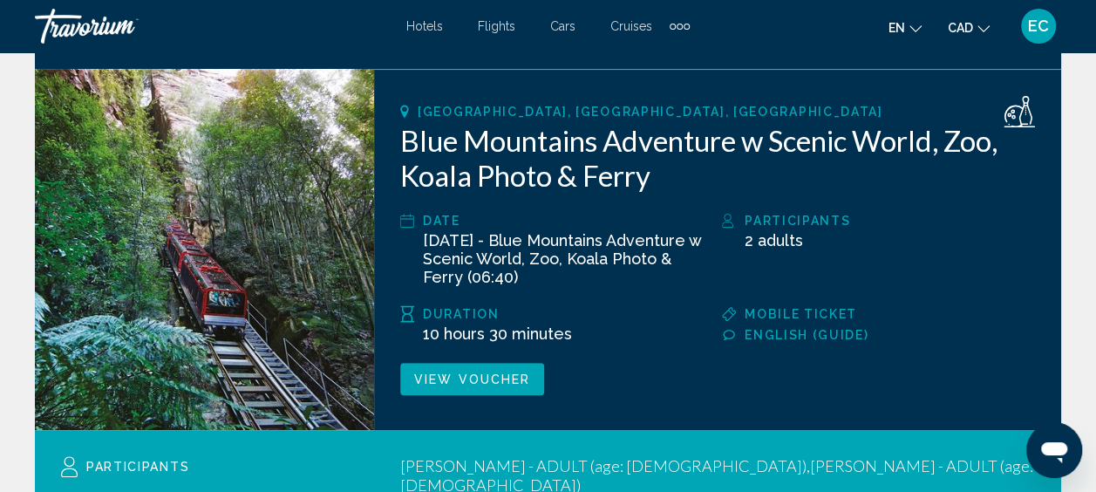
scroll to position [218, 0]
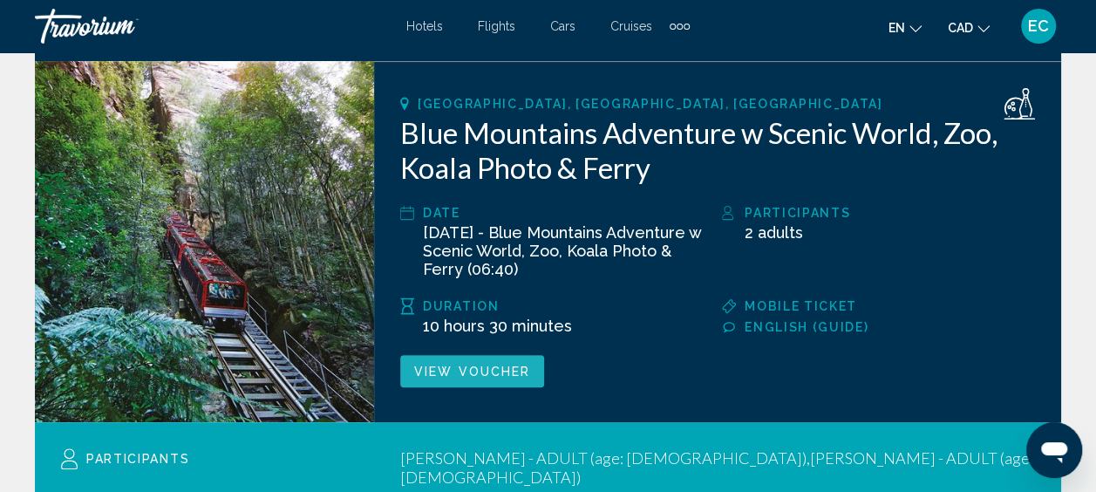
click at [473, 377] on span "View Voucher" at bounding box center [472, 372] width 116 height 14
